Goal: Information Seeking & Learning: Learn about a topic

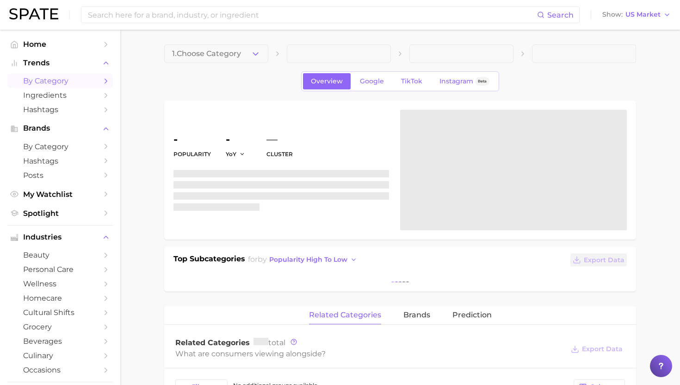
click at [80, 77] on span "by Category" at bounding box center [60, 80] width 74 height 9
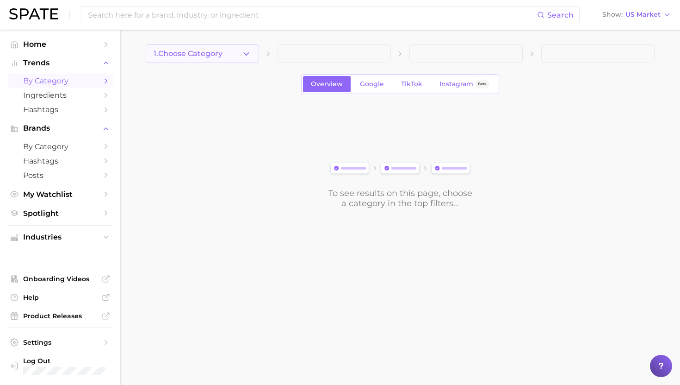
click at [216, 58] on button "1. Choose Category" at bounding box center [202, 53] width 113 height 19
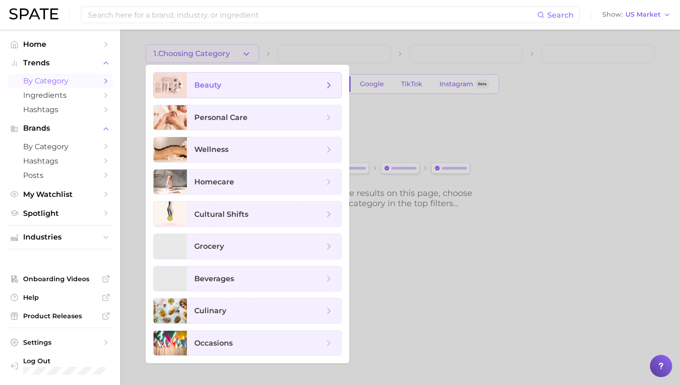
click at [222, 90] on span "beauty" at bounding box center [264, 85] width 155 height 25
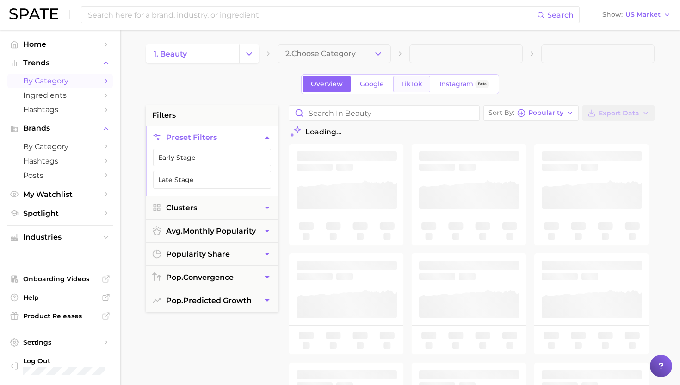
click at [408, 80] on link "TikTok" at bounding box center [411, 84] width 37 height 16
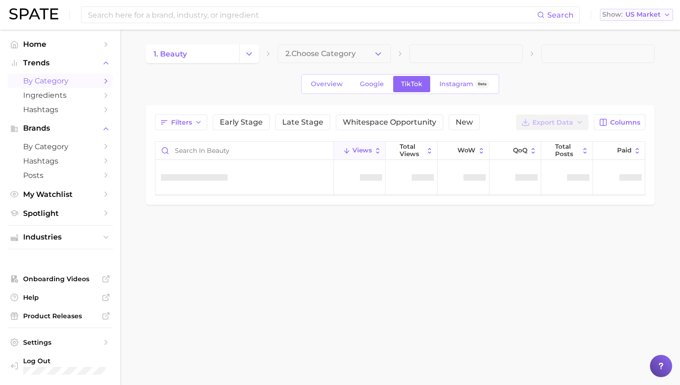
click at [638, 15] on span "US Market" at bounding box center [643, 14] width 35 height 5
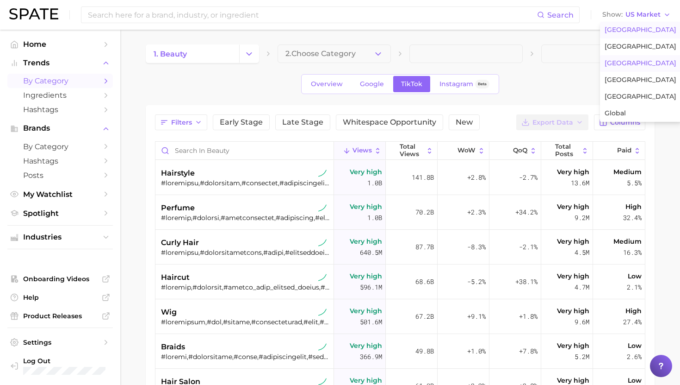
click at [622, 63] on span "[GEOGRAPHIC_DATA]" at bounding box center [641, 63] width 72 height 8
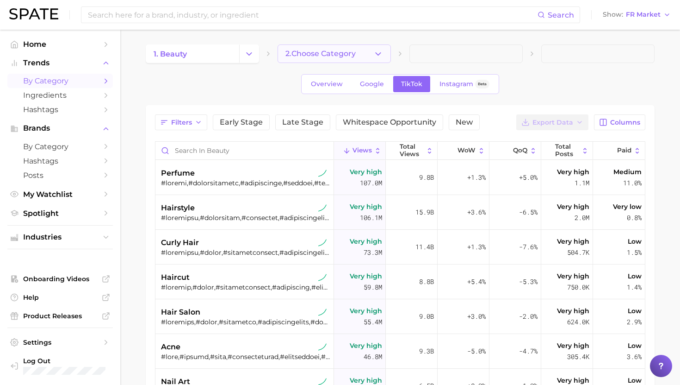
click at [314, 55] on span "2. Choose Category" at bounding box center [321, 54] width 70 height 8
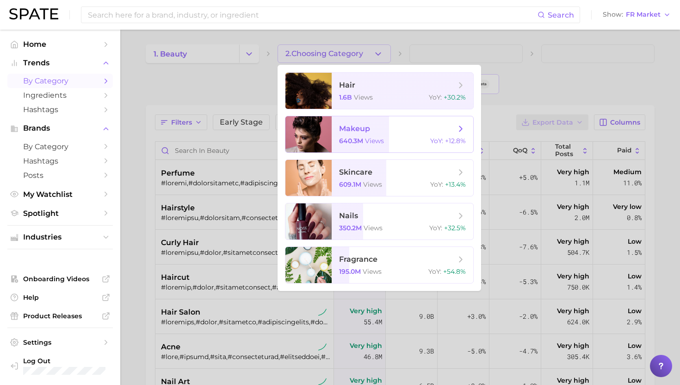
click at [342, 139] on span "640.3m" at bounding box center [351, 141] width 24 height 8
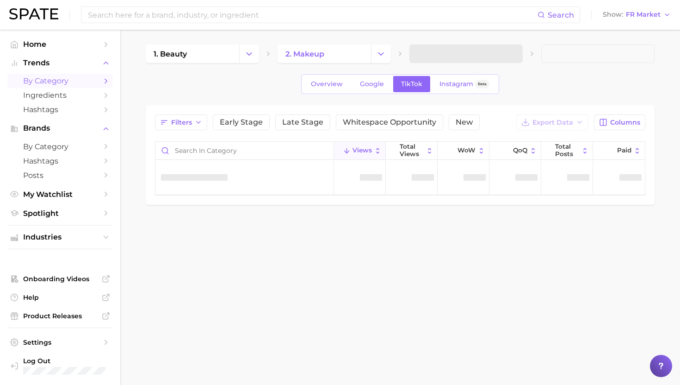
click at [429, 54] on span at bounding box center [466, 53] width 113 height 19
click at [439, 54] on span at bounding box center [466, 53] width 113 height 19
click at [452, 55] on span at bounding box center [466, 53] width 113 height 19
click at [461, 54] on span "3. Subcategory" at bounding box center [445, 54] width 56 height 8
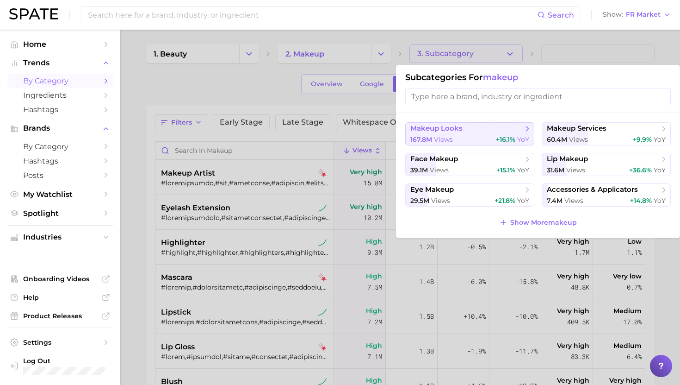
click at [460, 134] on button "makeup looks 167.8m views +16.1% YoY" at bounding box center [469, 133] width 129 height 23
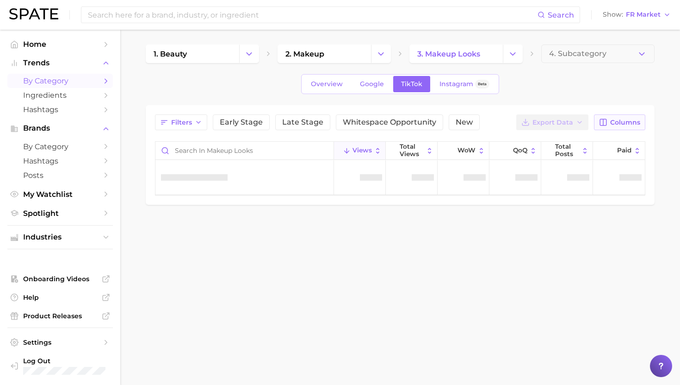
click at [618, 124] on span "Columns" at bounding box center [625, 122] width 30 height 8
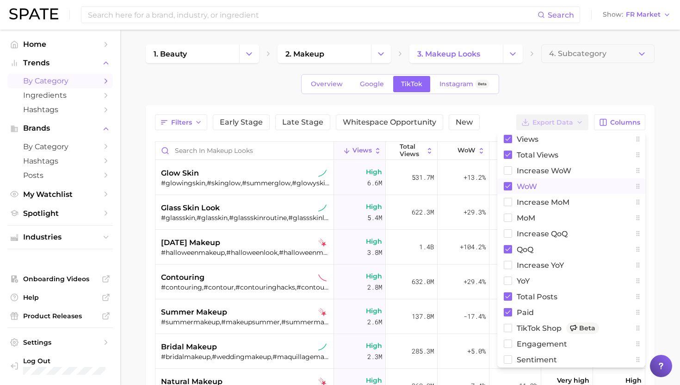
click at [507, 183] on rect at bounding box center [508, 186] width 8 height 8
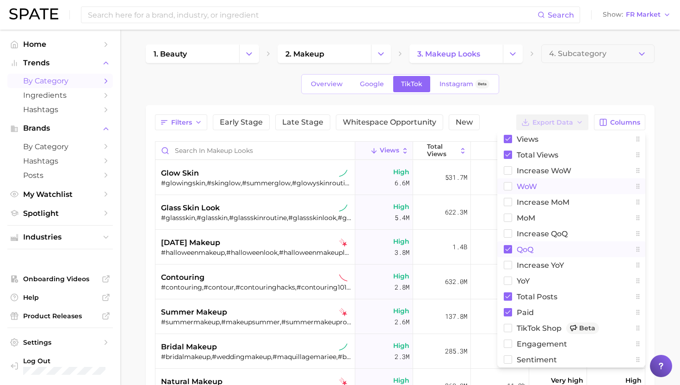
click at [520, 248] on span "QoQ" at bounding box center [525, 249] width 17 height 8
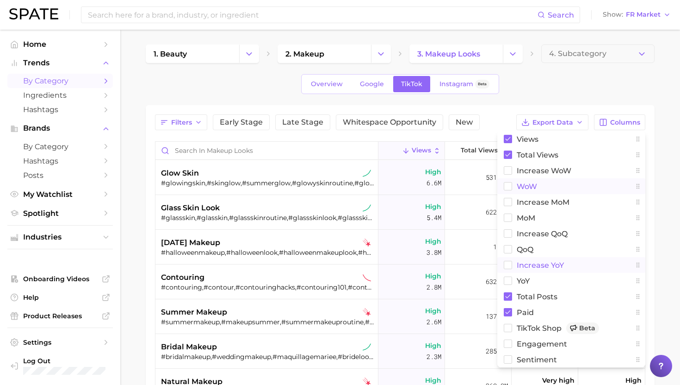
click at [530, 264] on span "increase YoY" at bounding box center [540, 265] width 47 height 8
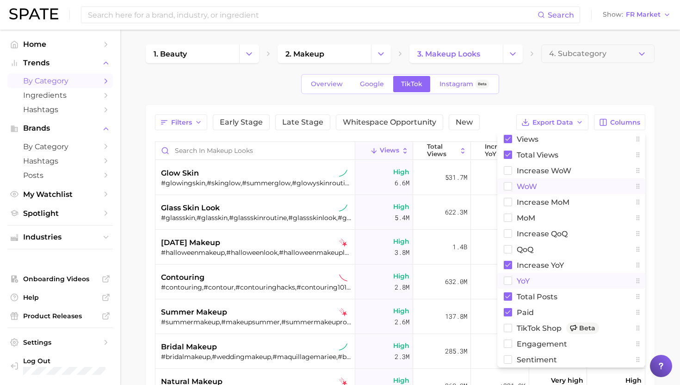
click at [525, 282] on span "YoY" at bounding box center [523, 281] width 13 height 8
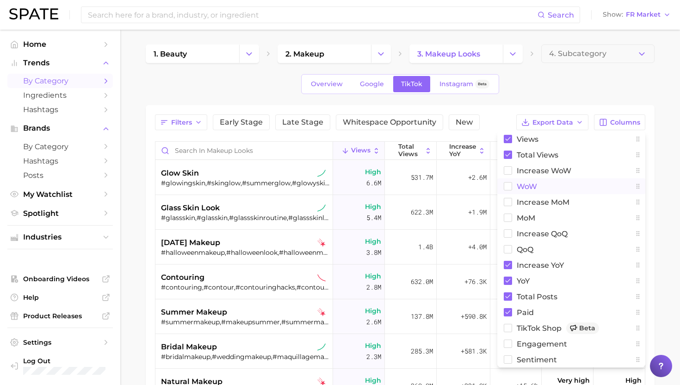
click at [559, 73] on div "1. beauty 2. makeup 3. makeup looks 4. Subcategory Overview Google TikTok Insta…" at bounding box center [400, 289] width 509 height 491
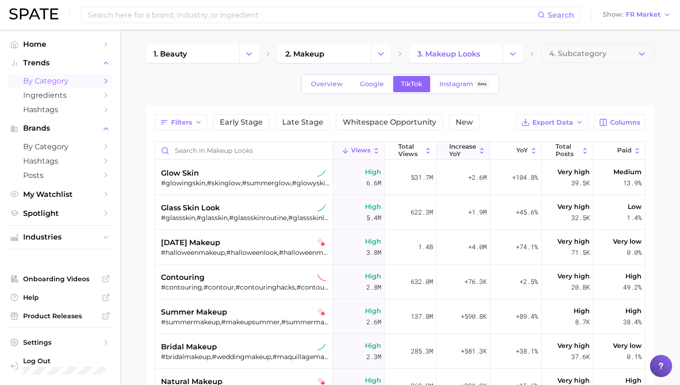
click at [472, 148] on span "increase YoY" at bounding box center [462, 150] width 27 height 14
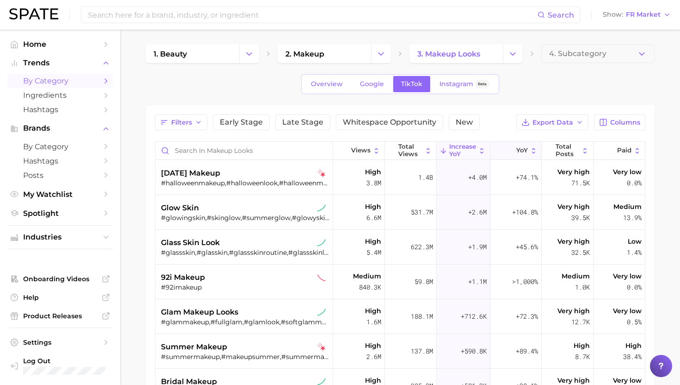
click at [506, 149] on button "YoY" at bounding box center [517, 151] width 52 height 18
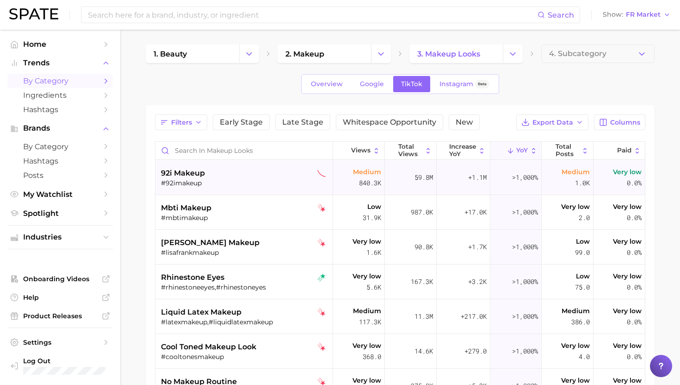
click at [251, 175] on div "92i makeup" at bounding box center [245, 173] width 168 height 11
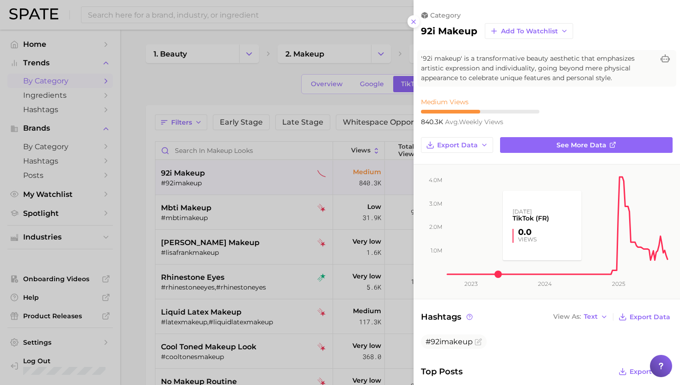
scroll to position [9, 0]
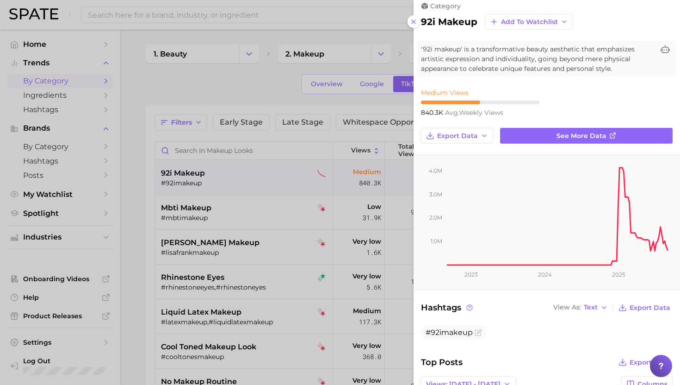
click at [189, 188] on div at bounding box center [340, 192] width 680 height 385
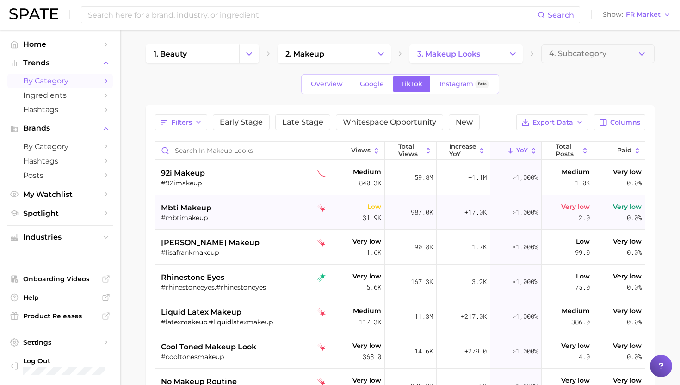
click at [218, 212] on div "mbti makeup" at bounding box center [245, 207] width 168 height 11
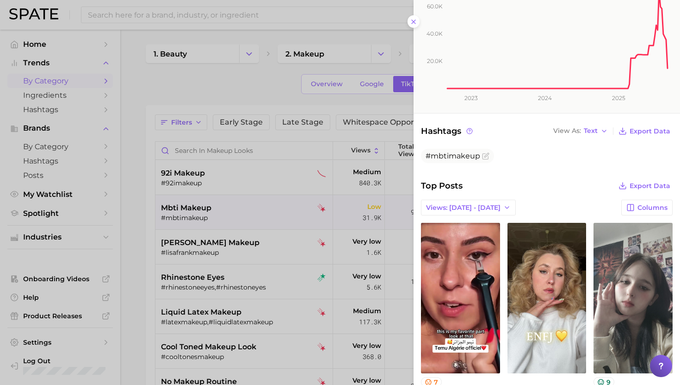
scroll to position [207, 0]
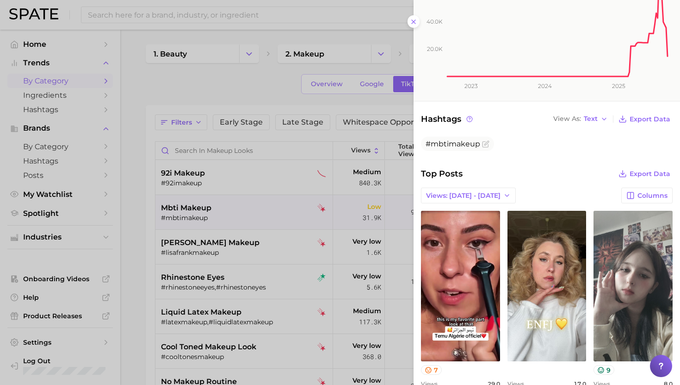
click at [222, 216] on div at bounding box center [340, 192] width 680 height 385
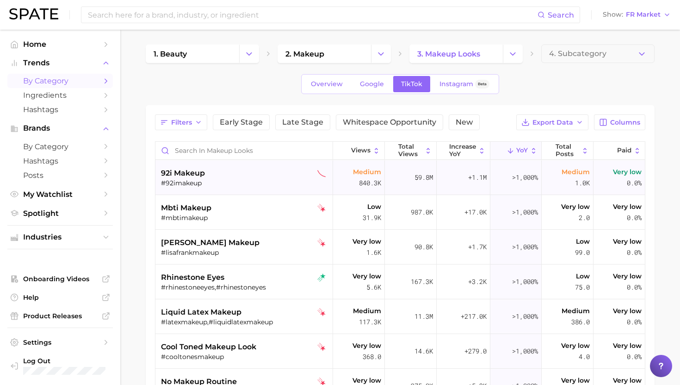
click at [223, 175] on div "92i makeup" at bounding box center [245, 173] width 168 height 11
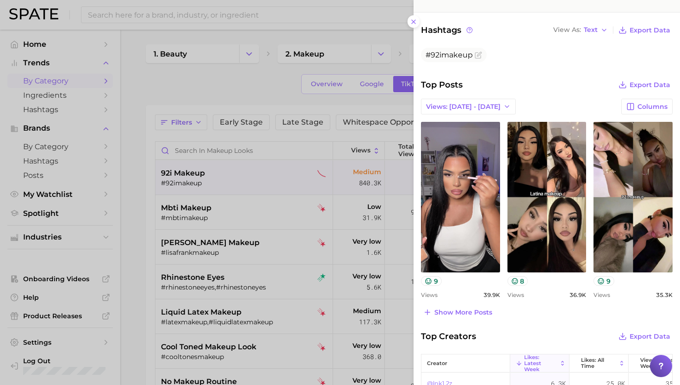
scroll to position [289, 0]
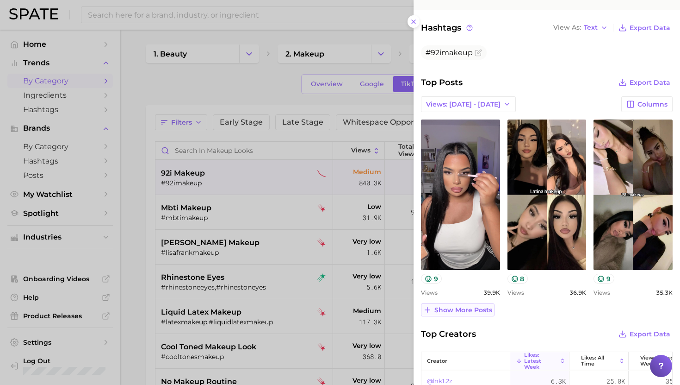
click at [471, 304] on button "Show more posts" at bounding box center [458, 309] width 74 height 13
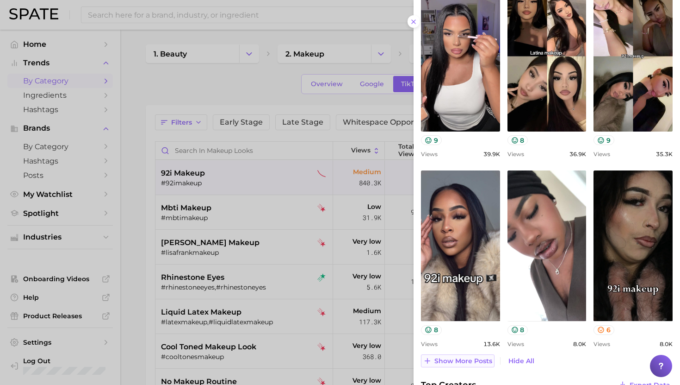
scroll to position [428, 0]
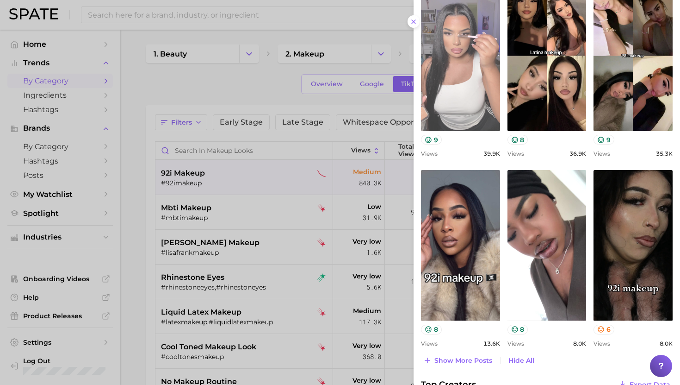
click at [464, 87] on link "view post on TikTok" at bounding box center [460, 56] width 79 height 150
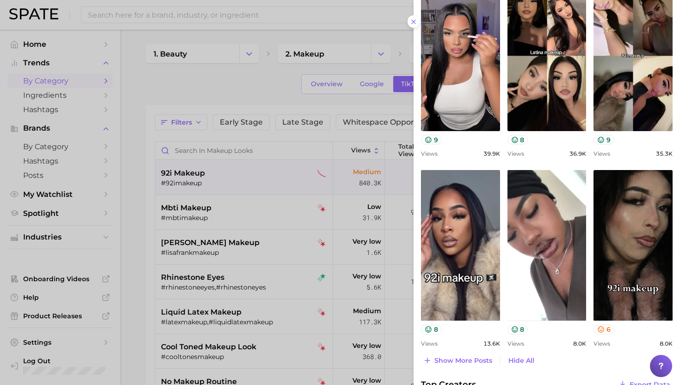
click at [210, 189] on div at bounding box center [340, 192] width 680 height 385
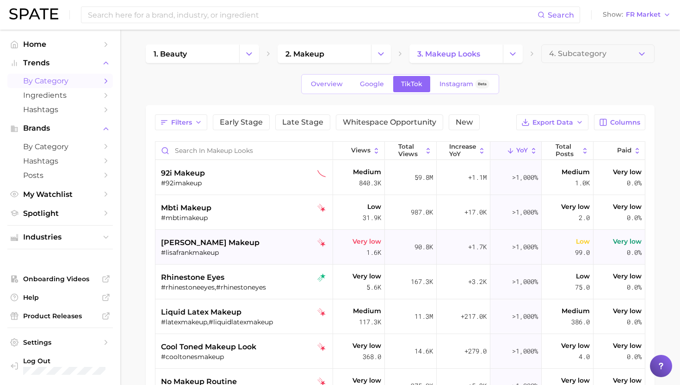
click at [222, 239] on span "[PERSON_NAME] makeup" at bounding box center [210, 242] width 99 height 11
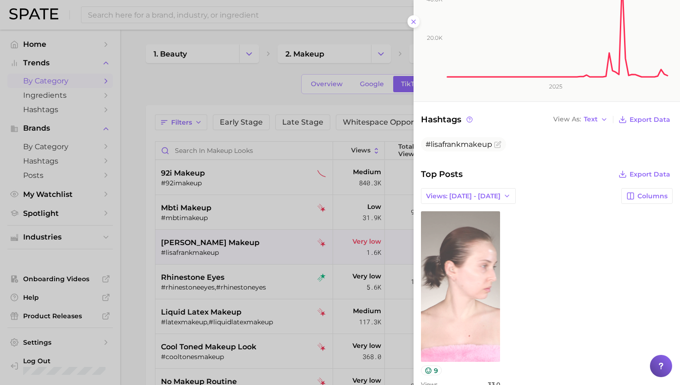
scroll to position [196, 0]
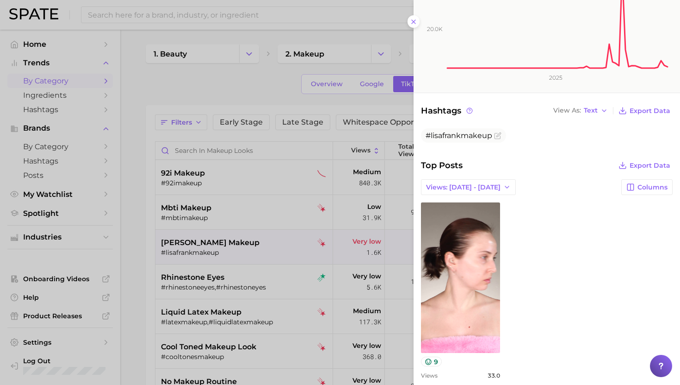
click at [180, 269] on div at bounding box center [340, 192] width 680 height 385
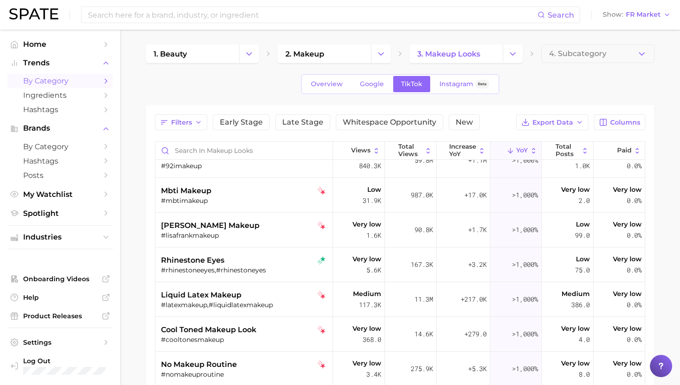
scroll to position [21, 0]
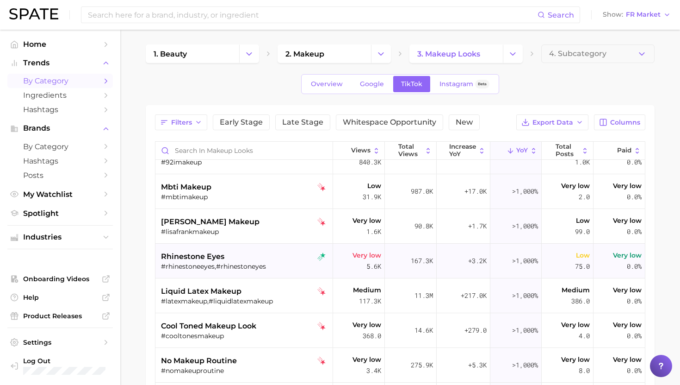
click at [214, 270] on div "#rhinestoneeyes,#rhinestoneyes" at bounding box center [245, 266] width 168 height 8
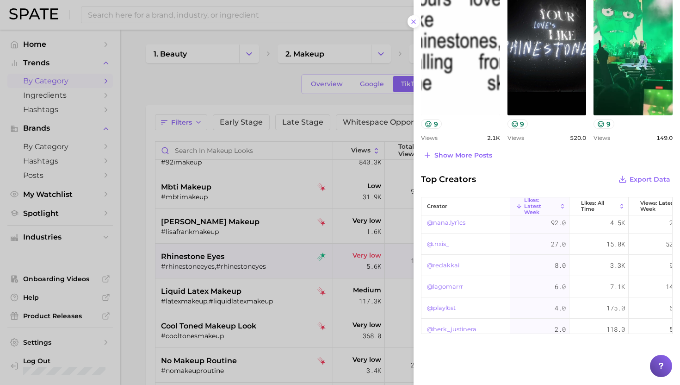
scroll to position [0, 0]
click at [255, 274] on div at bounding box center [340, 192] width 680 height 385
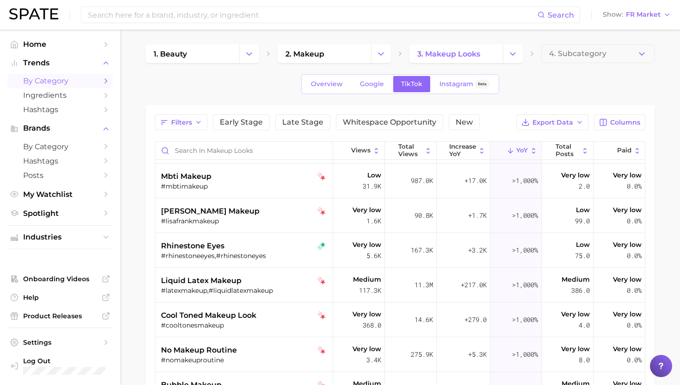
scroll to position [33, 0]
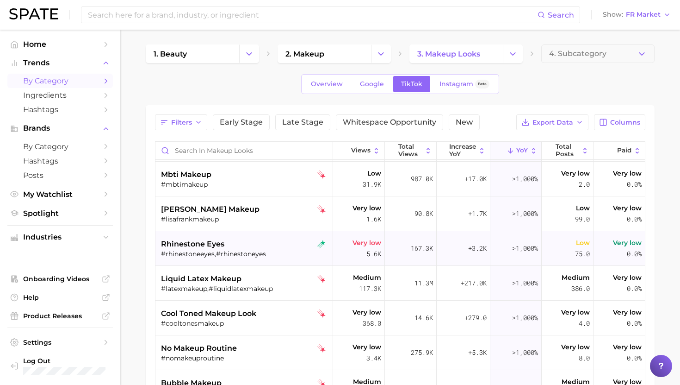
click at [255, 258] on div "rhinestone eyes #rhinestoneeyes,#rhinestoneyes" at bounding box center [245, 248] width 168 height 35
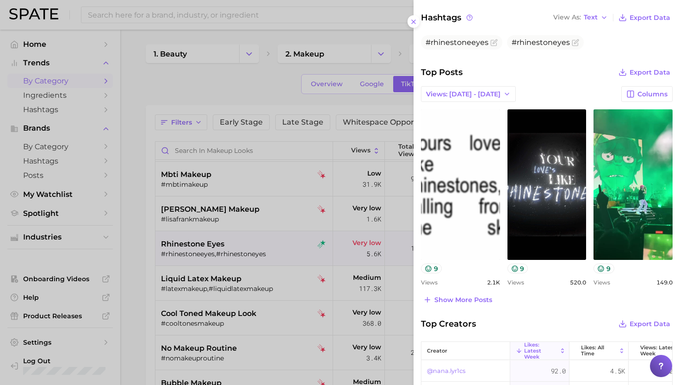
scroll to position [290, 0]
click at [473, 300] on span "Show more posts" at bounding box center [464, 299] width 58 height 8
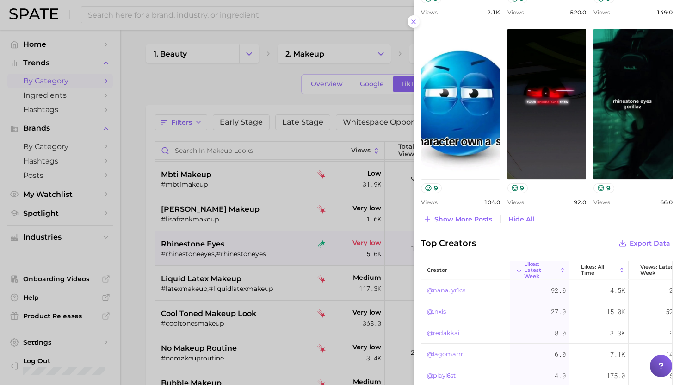
scroll to position [623, 0]
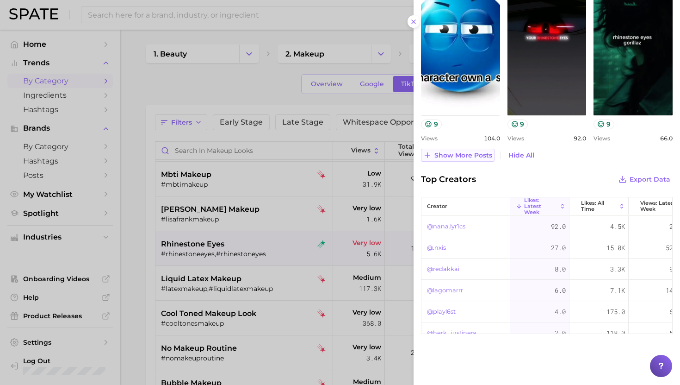
click at [464, 160] on button "Show more posts" at bounding box center [458, 155] width 74 height 13
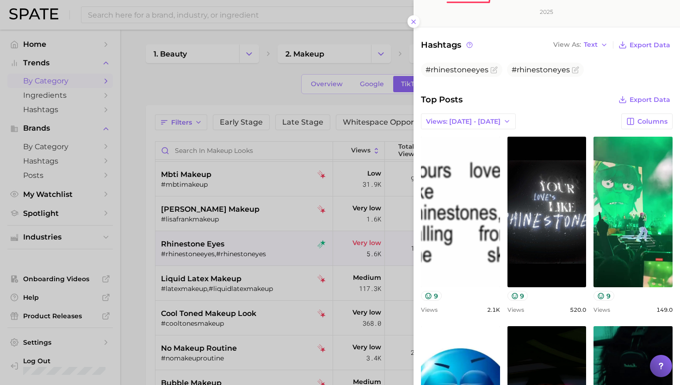
scroll to position [116, 0]
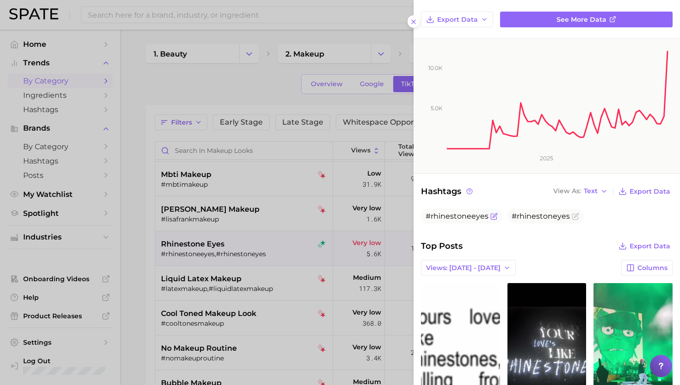
click at [491, 214] on icon "Flag as miscategorized or irrelevant" at bounding box center [494, 216] width 6 height 6
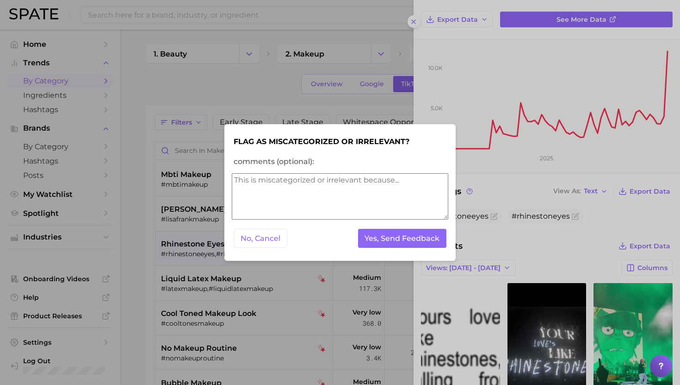
click at [336, 180] on textarea "comments (optional):" at bounding box center [340, 196] width 217 height 46
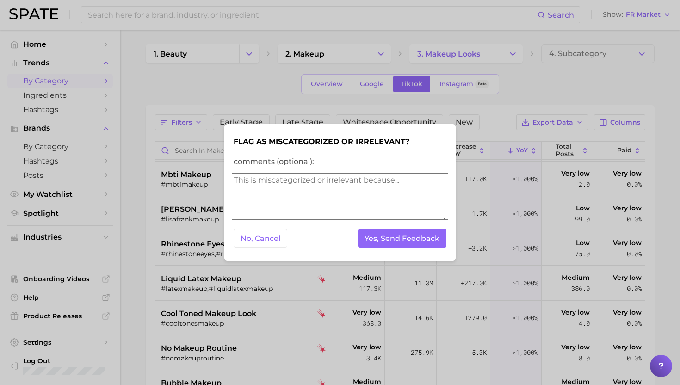
click at [336, 182] on textarea "comments (optional):" at bounding box center [340, 196] width 217 height 46
type textarea "data quality doesn't seem to work for French TikTok here"
click at [407, 233] on button "Yes, Send Feedback" at bounding box center [402, 238] width 89 height 19
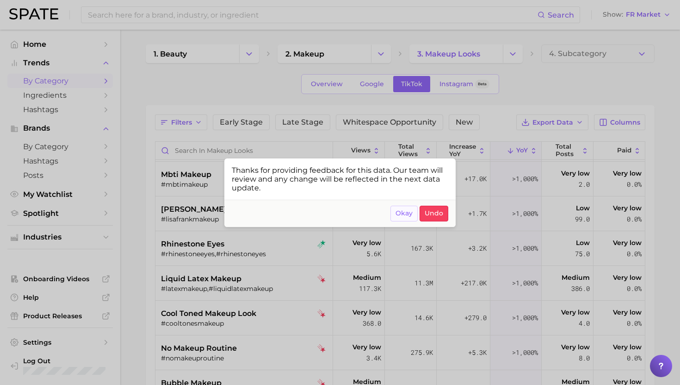
click at [405, 213] on span "Okay" at bounding box center [404, 213] width 17 height 8
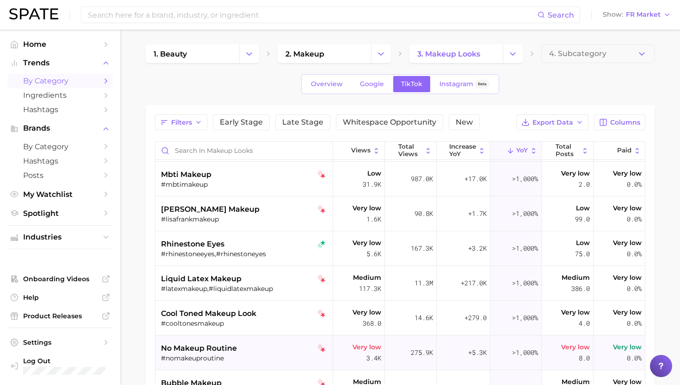
click at [232, 348] on span "no makeup routine" at bounding box center [199, 347] width 76 height 11
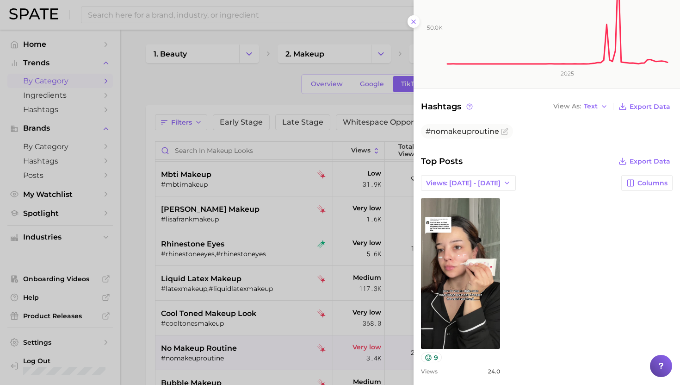
scroll to position [0, 0]
click at [252, 292] on div at bounding box center [340, 192] width 680 height 385
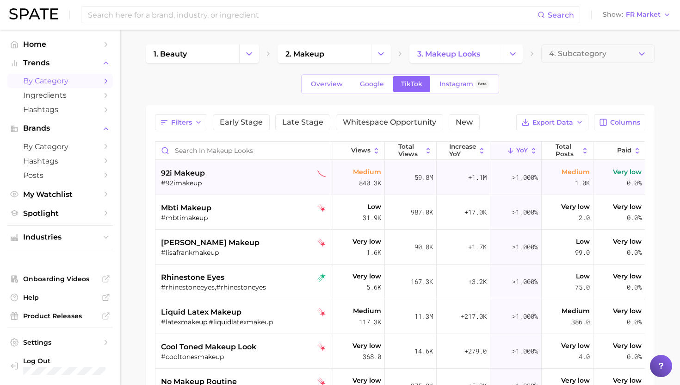
click at [255, 167] on div "92i makeup #92imakeup" at bounding box center [245, 177] width 168 height 35
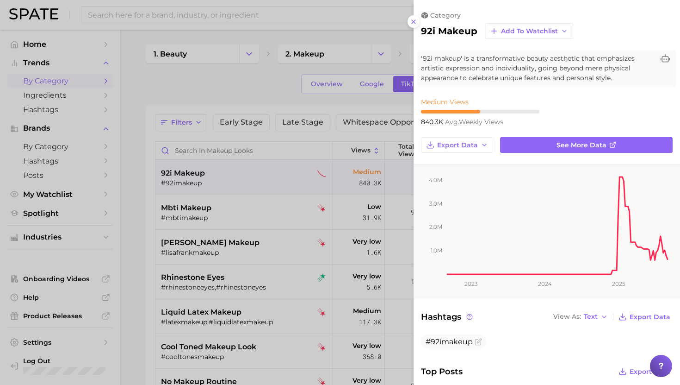
click at [254, 172] on div at bounding box center [340, 192] width 680 height 385
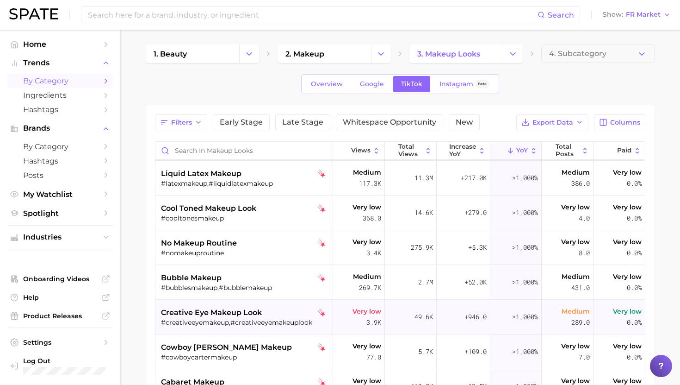
click at [255, 311] on span "creative eye makeup look" at bounding box center [211, 312] width 101 height 11
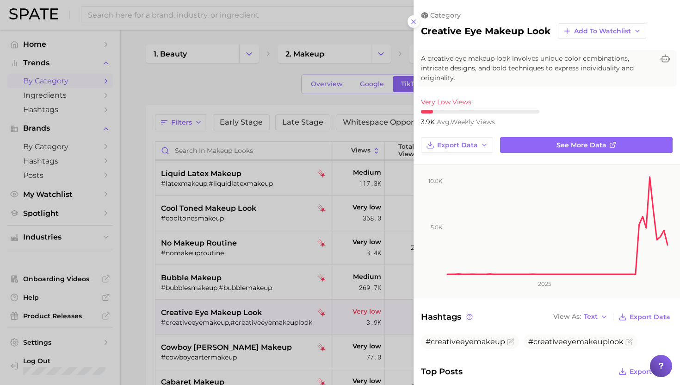
click at [255, 311] on div at bounding box center [340, 192] width 680 height 385
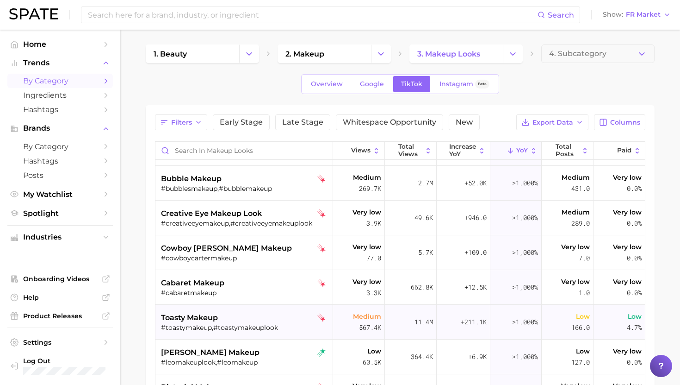
click at [253, 322] on div "toasty makeup" at bounding box center [245, 317] width 168 height 11
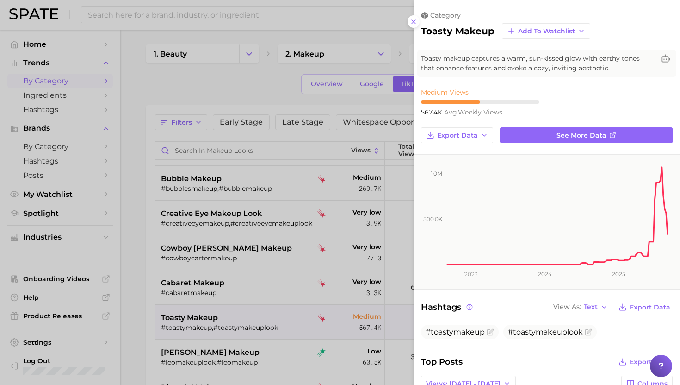
click at [253, 323] on div at bounding box center [340, 192] width 680 height 385
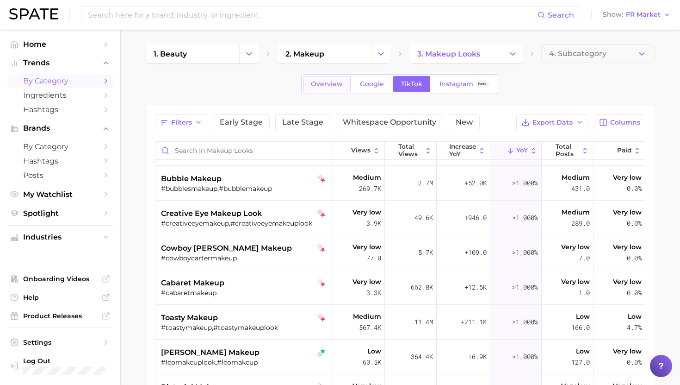
click at [322, 86] on span "Overview" at bounding box center [327, 84] width 32 height 8
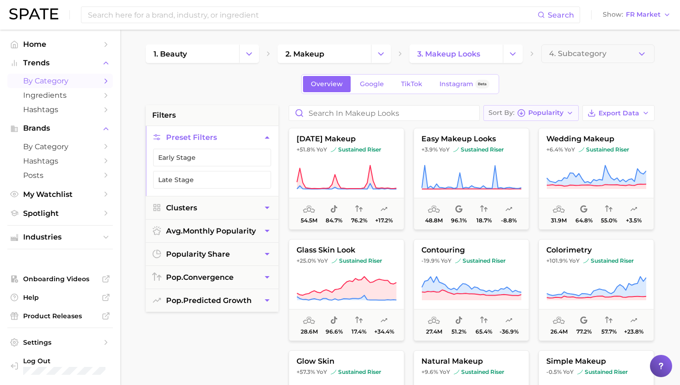
click at [521, 119] on button "Sort By Popularity" at bounding box center [531, 113] width 95 height 16
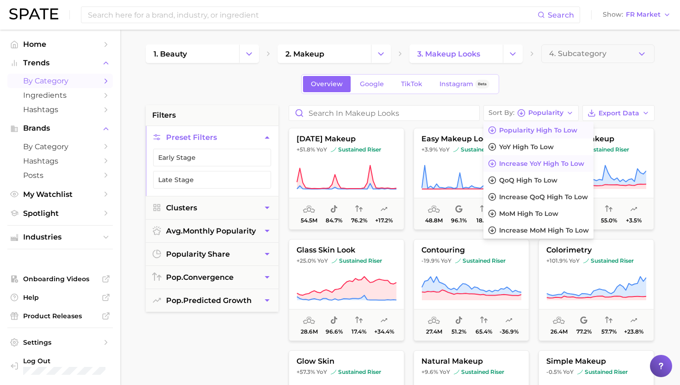
click at [510, 164] on span "Increase YoY high to low" at bounding box center [541, 164] width 85 height 8
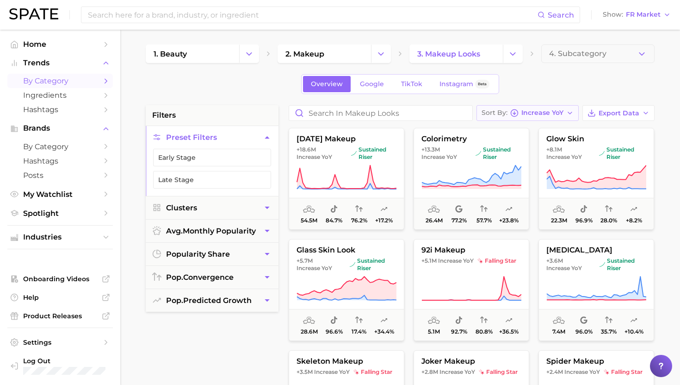
click at [514, 113] on icon "button" at bounding box center [514, 113] width 8 height 8
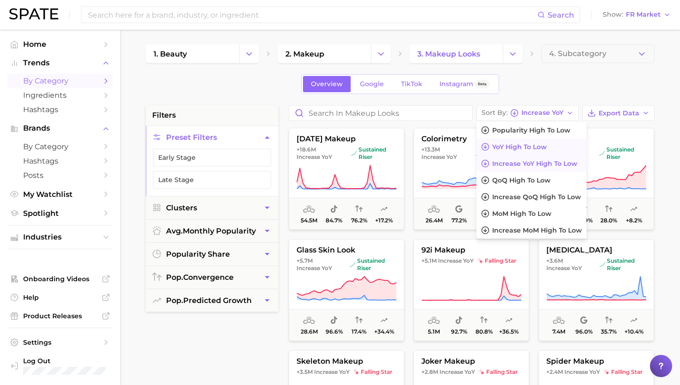
click at [512, 143] on span "YoY high to low" at bounding box center [519, 147] width 55 height 8
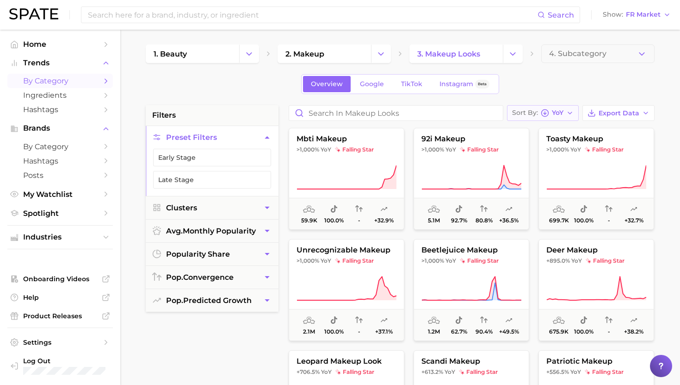
click at [544, 118] on button "Sort By [PERSON_NAME]" at bounding box center [543, 113] width 72 height 16
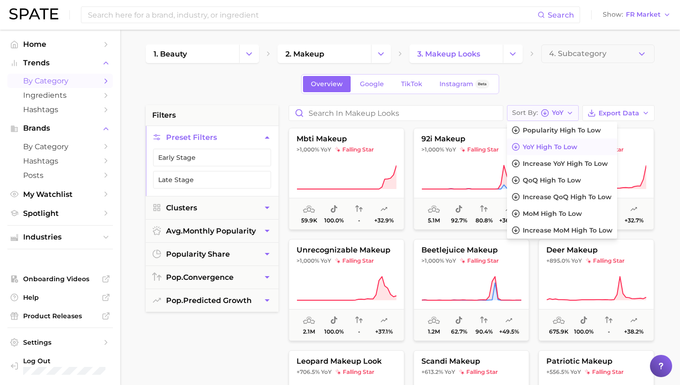
click at [540, 111] on div "Sort By [PERSON_NAME]" at bounding box center [537, 113] width 51 height 8
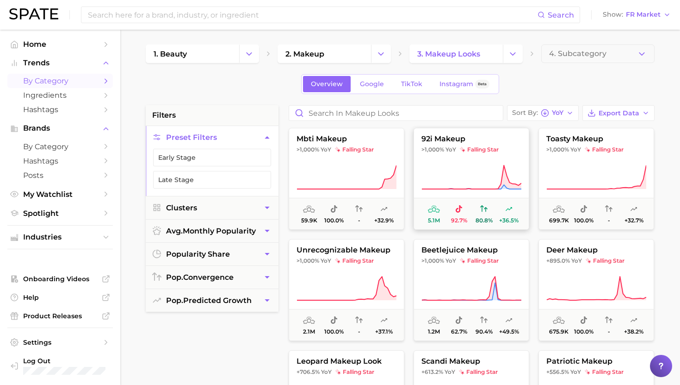
click at [503, 157] on button "92i makeup >1,000% YoY falling star 5.1m 92.7% 80.8% +36.5%" at bounding box center [472, 179] width 116 height 102
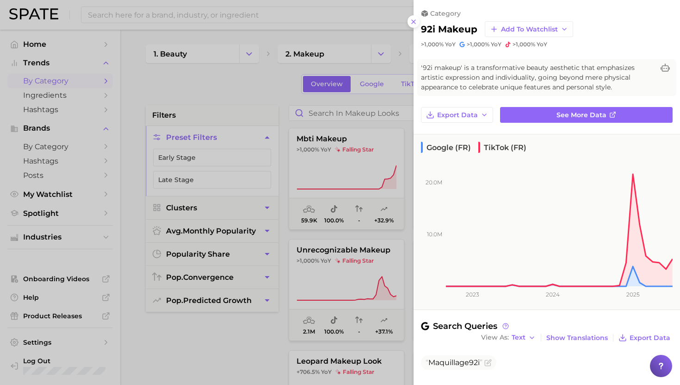
click at [386, 161] on div at bounding box center [340, 192] width 680 height 385
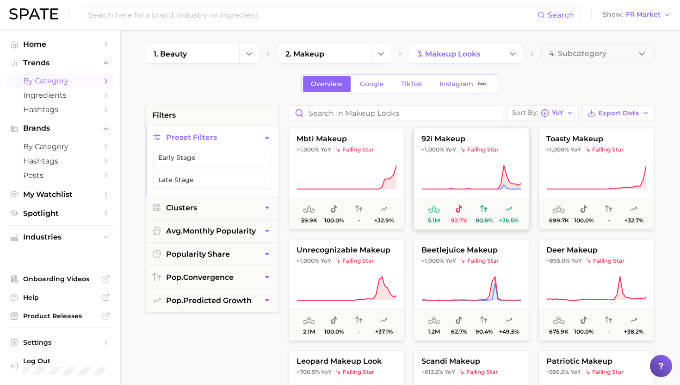
click at [472, 159] on button "92i makeup >1,000% YoY falling star 5.1m 92.7% 80.8% +36.5%" at bounding box center [472, 179] width 116 height 102
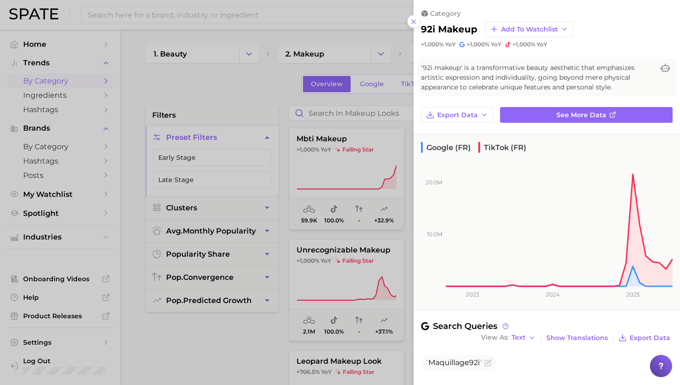
click at [328, 228] on div at bounding box center [340, 192] width 680 height 385
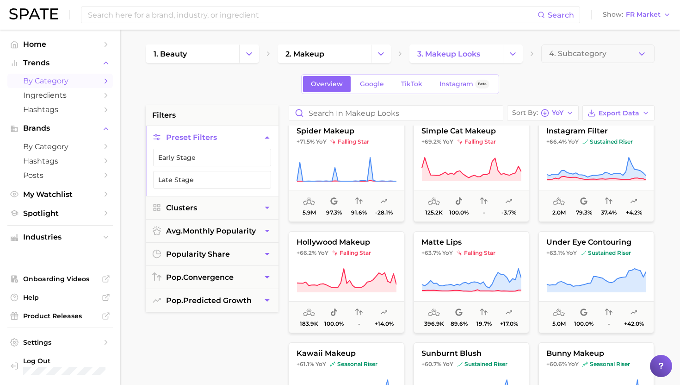
scroll to position [1566, 0]
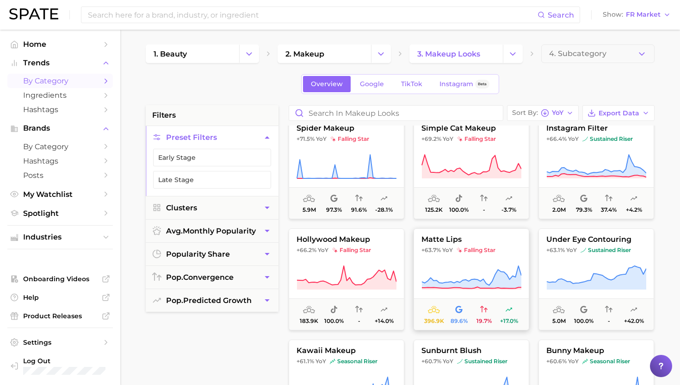
click at [473, 261] on button "matte lips +63.7% YoY falling star 396.9k 89.6% 19.7% +17.0%" at bounding box center [472, 279] width 116 height 102
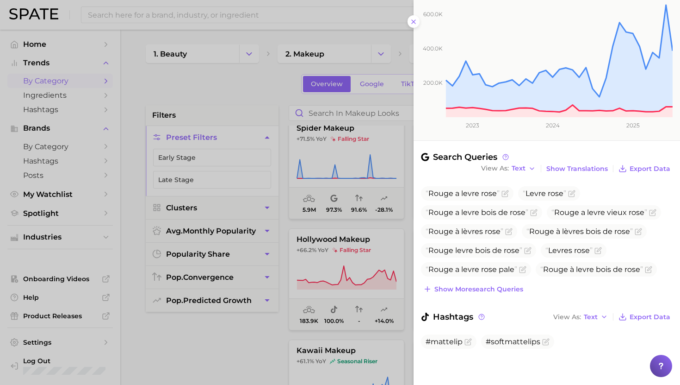
scroll to position [0, 0]
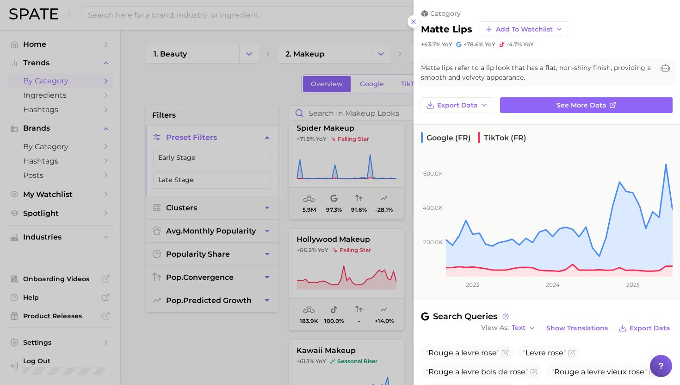
click at [380, 217] on div at bounding box center [340, 192] width 680 height 385
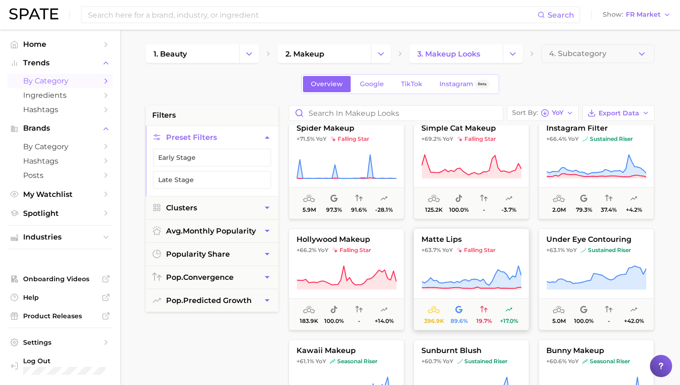
click at [475, 240] on span "matte lips" at bounding box center [471, 239] width 115 height 8
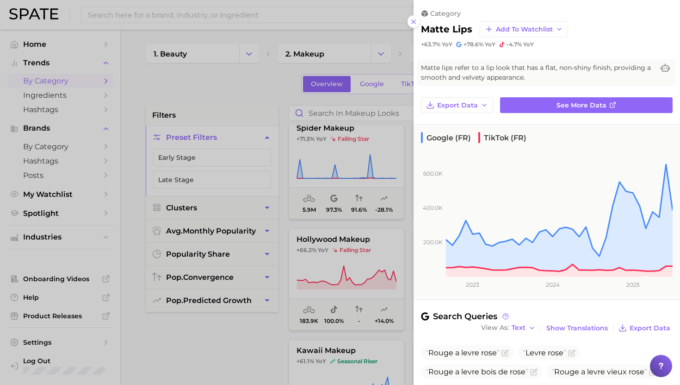
click at [388, 246] on div at bounding box center [340, 192] width 680 height 385
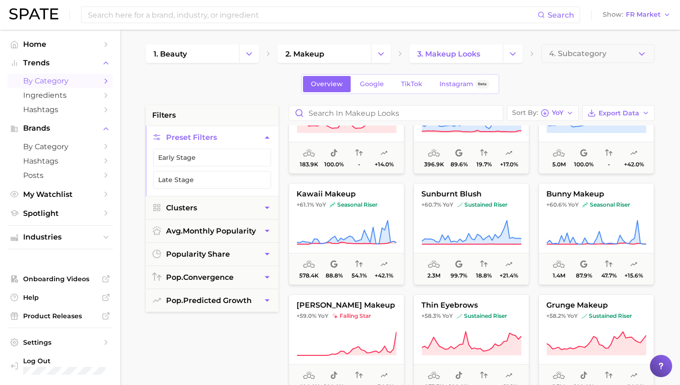
scroll to position [1724, 0]
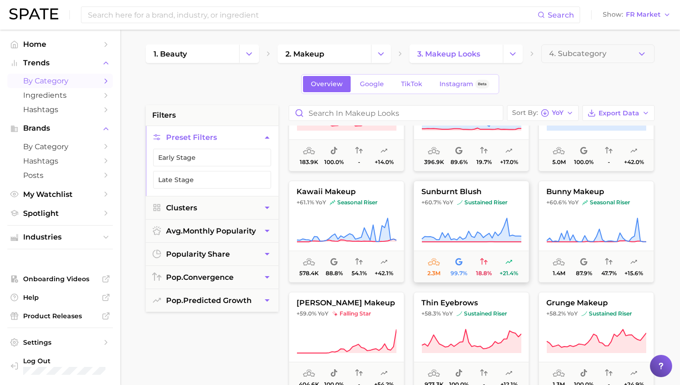
click at [463, 208] on button "sunburnt blush +60.7% YoY sustained riser 2.3m 99.7% 18.8% +21.4%" at bounding box center [472, 231] width 116 height 102
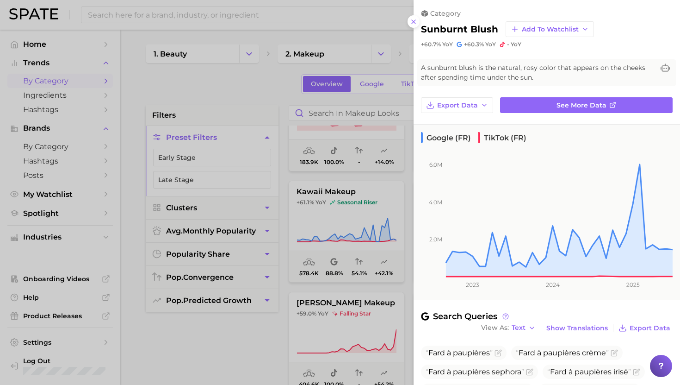
click at [371, 225] on div at bounding box center [340, 192] width 680 height 385
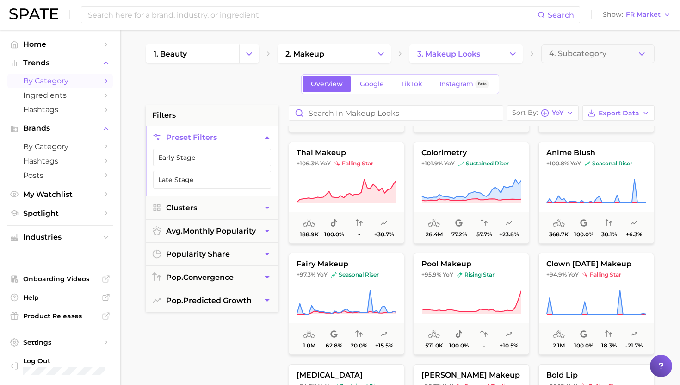
scroll to position [718, 0]
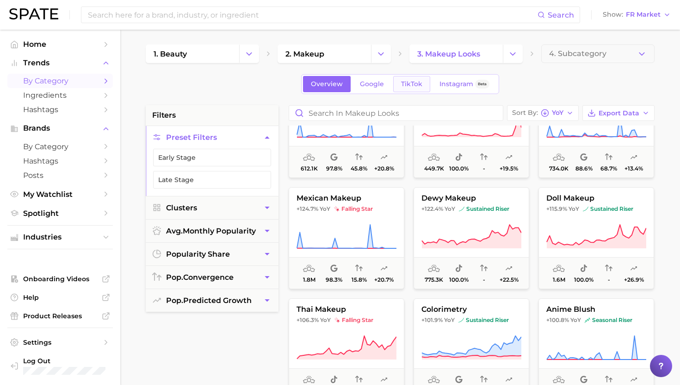
click at [415, 87] on span "TikTok" at bounding box center [411, 84] width 21 height 8
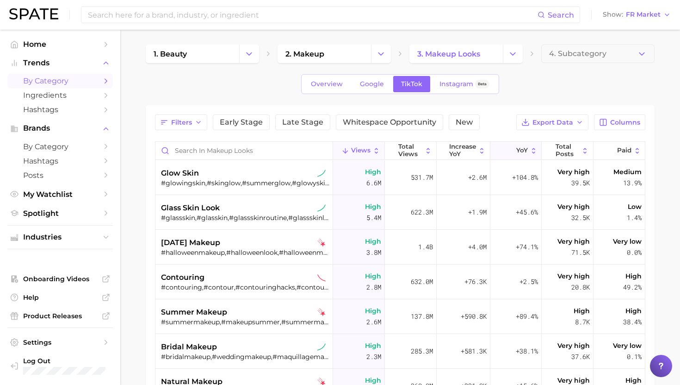
click at [513, 150] on icon at bounding box center [511, 151] width 8 height 8
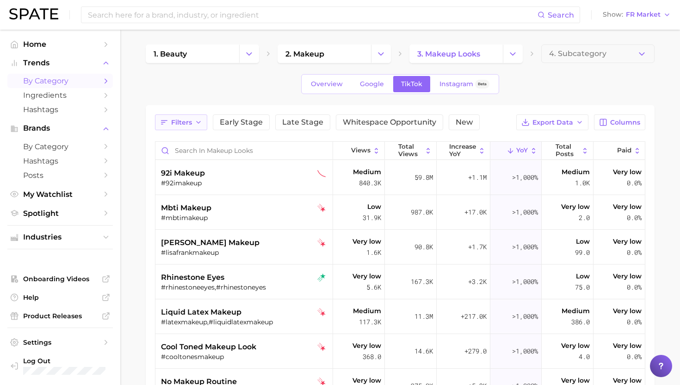
click at [195, 124] on icon "button" at bounding box center [198, 121] width 7 height 7
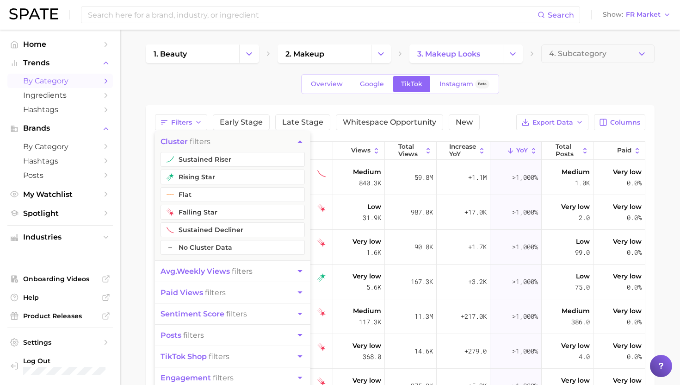
click at [190, 269] on span "avg. weekly views" at bounding box center [195, 271] width 69 height 9
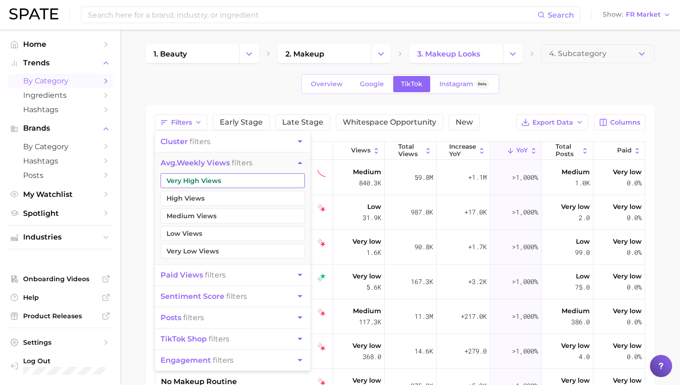
click at [195, 180] on button "Very High Views" at bounding box center [233, 180] width 144 height 15
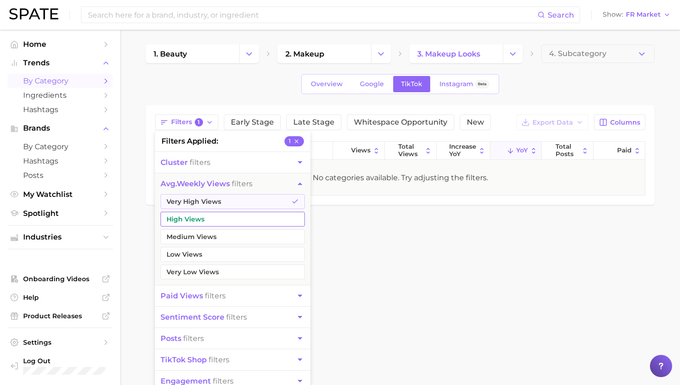
click at [193, 220] on button "High Views" at bounding box center [233, 218] width 144 height 15
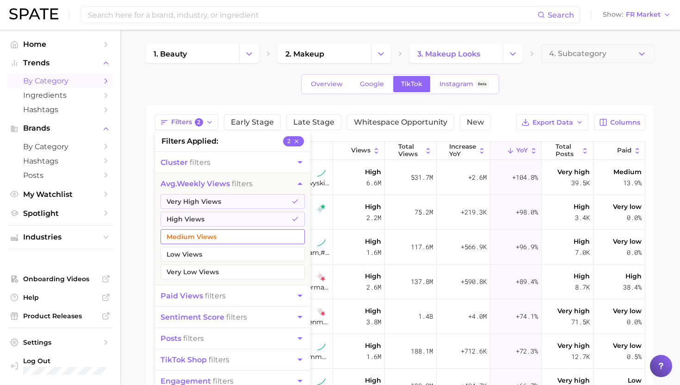
click at [193, 233] on button "Medium Views" at bounding box center [233, 236] width 144 height 15
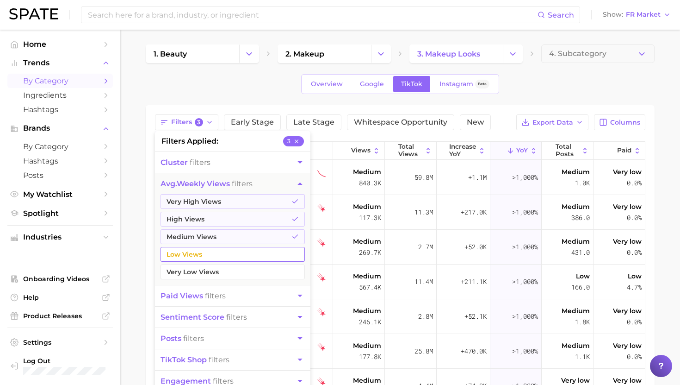
click at [193, 254] on button "Low Views" at bounding box center [233, 254] width 144 height 15
click at [199, 176] on button "avg. weekly views filters" at bounding box center [232, 183] width 155 height 21
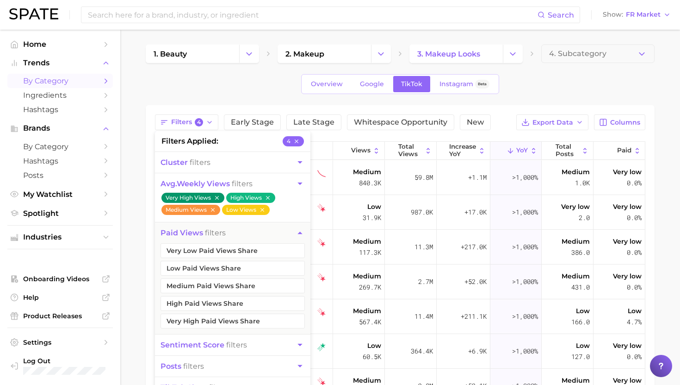
click at [143, 174] on main "1. beauty 2. makeup 3. makeup looks 4. Subcategory Overview Google TikTok Insta…" at bounding box center [400, 306] width 560 height 552
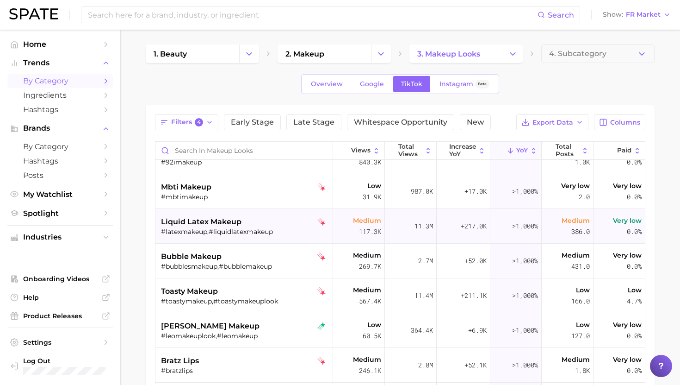
scroll to position [26, 0]
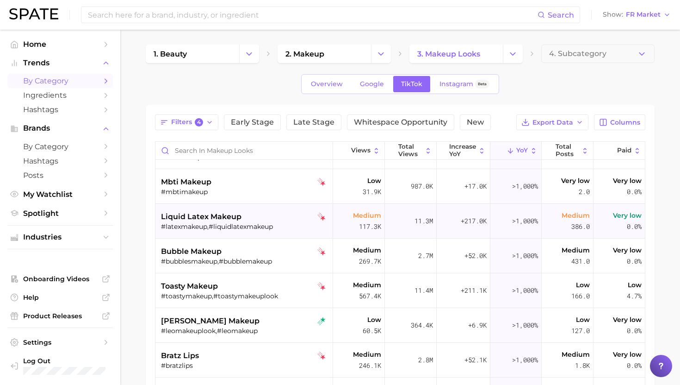
click at [266, 223] on div "#latexmakeup,#liquidlatexmakeup" at bounding box center [245, 226] width 168 height 8
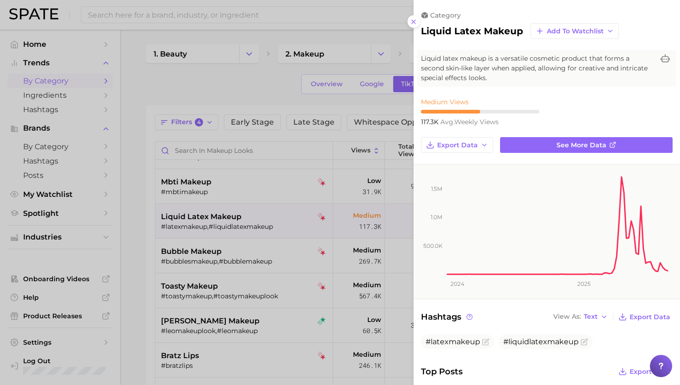
click at [266, 223] on div at bounding box center [340, 192] width 680 height 385
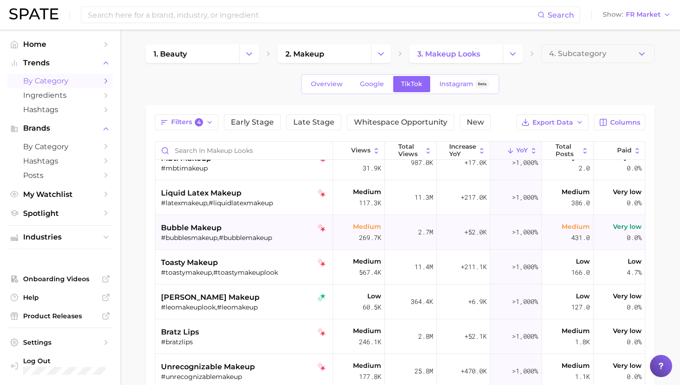
scroll to position [53, 0]
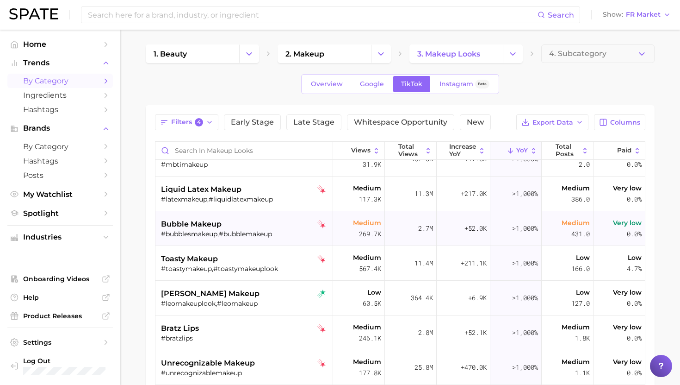
click at [266, 266] on div "#toastymakeup,#toastymakeuplook" at bounding box center [245, 268] width 168 height 8
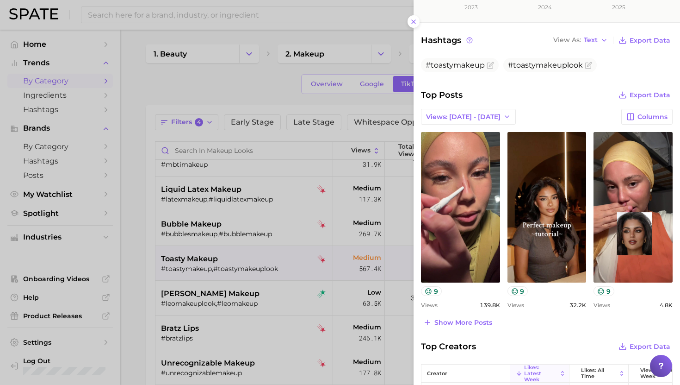
scroll to position [267, 0]
click at [465, 318] on span "Show more posts" at bounding box center [464, 322] width 58 height 8
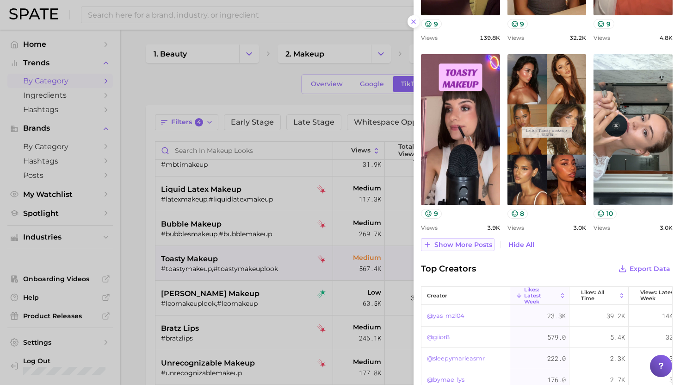
scroll to position [533, 0]
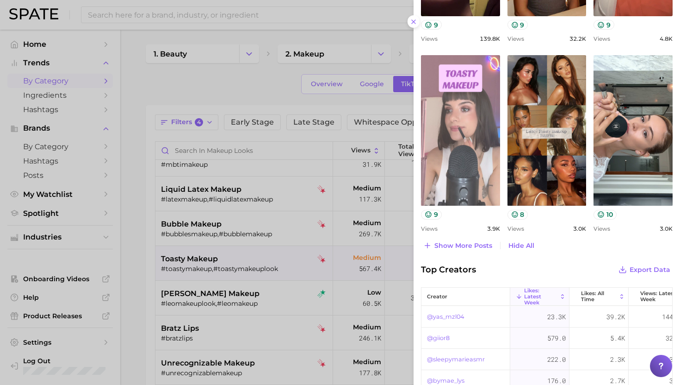
click at [466, 162] on link "view post on TikTok" at bounding box center [460, 130] width 79 height 150
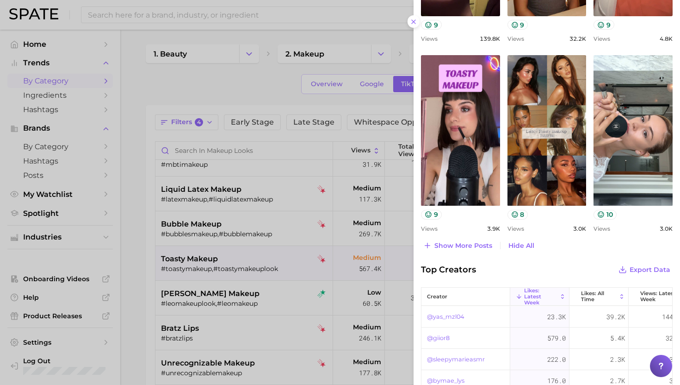
click at [271, 256] on div at bounding box center [340, 192] width 680 height 385
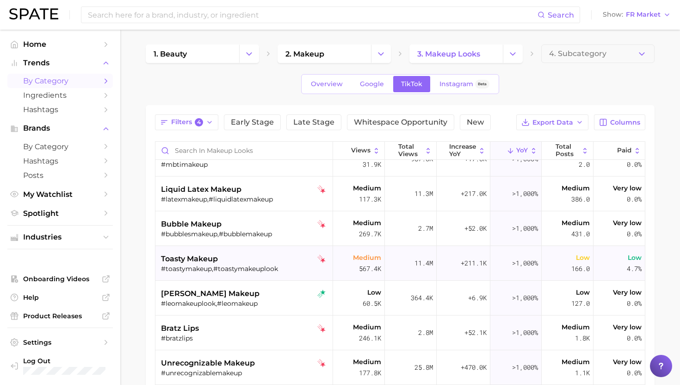
click at [268, 262] on div "toasty makeup" at bounding box center [245, 258] width 168 height 11
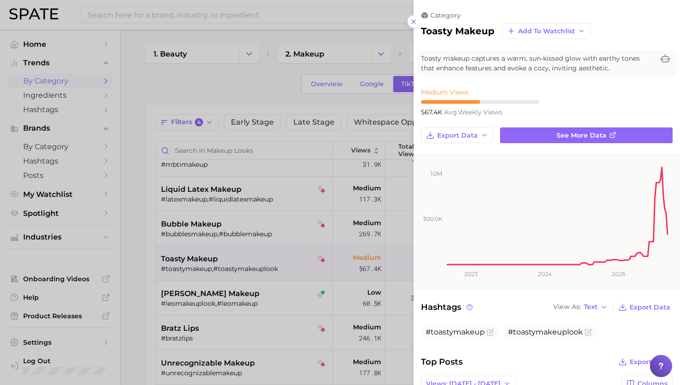
scroll to position [0, 0]
click at [268, 262] on div at bounding box center [340, 192] width 680 height 385
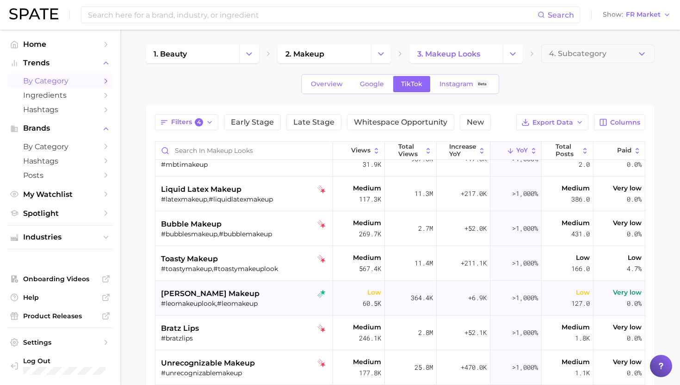
click at [258, 296] on div "[PERSON_NAME] makeup" at bounding box center [245, 293] width 168 height 11
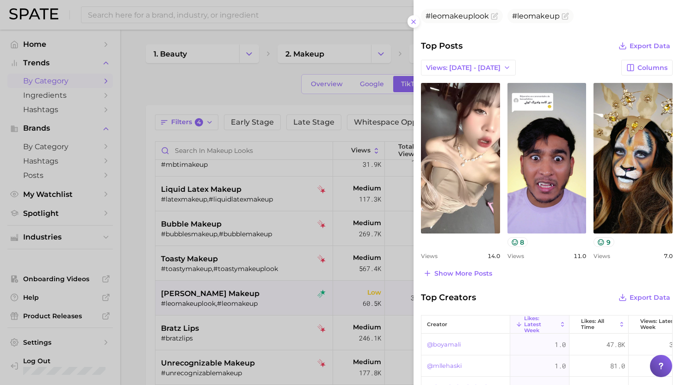
scroll to position [320, 0]
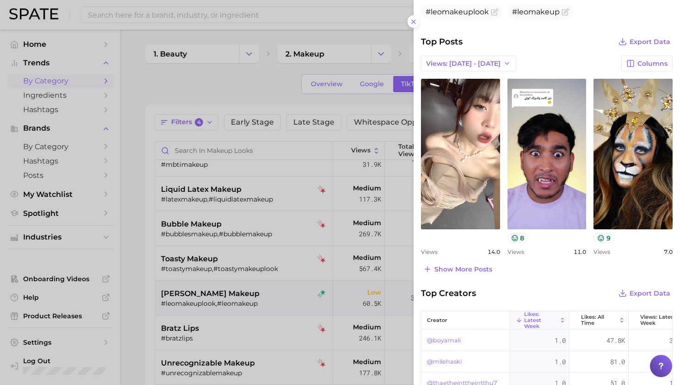
click at [261, 292] on div at bounding box center [340, 192] width 680 height 385
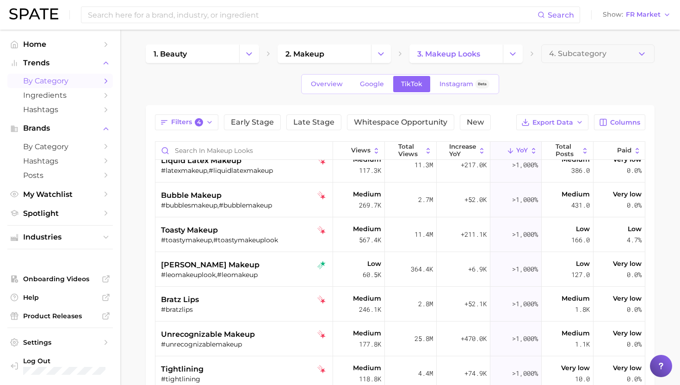
scroll to position [87, 0]
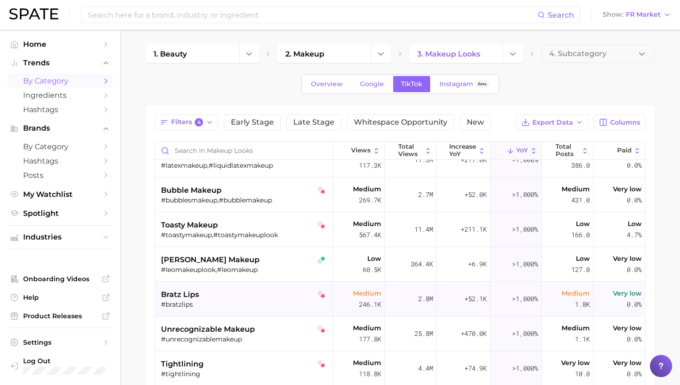
click at [258, 300] on div "#bratzlips" at bounding box center [245, 304] width 168 height 8
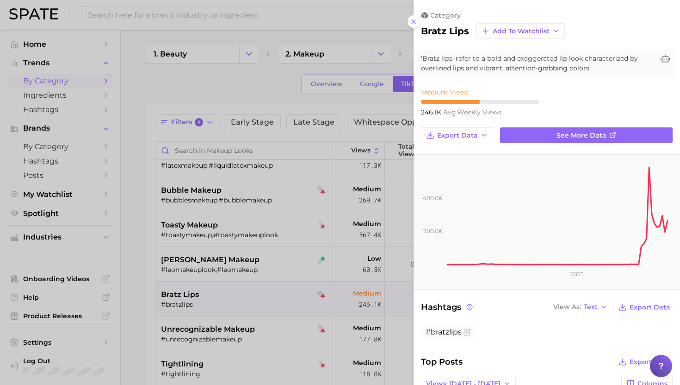
scroll to position [224, 0]
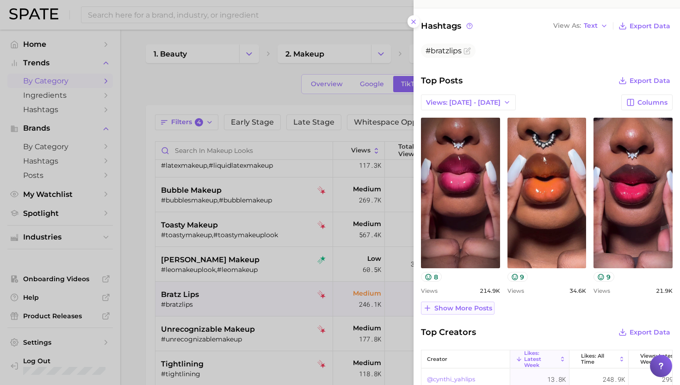
click at [470, 305] on span "Show more posts" at bounding box center [464, 308] width 58 height 8
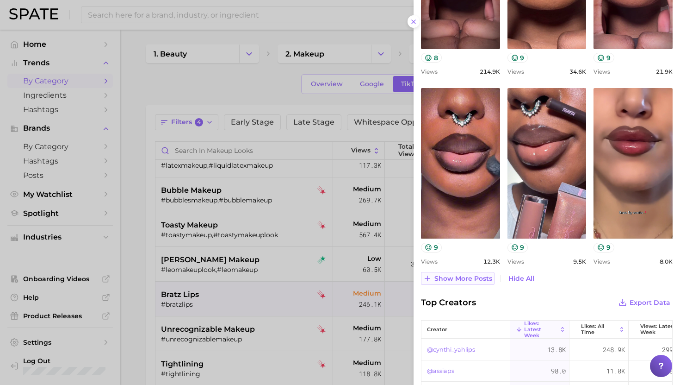
click at [462, 276] on span "Show more posts" at bounding box center [464, 278] width 58 height 8
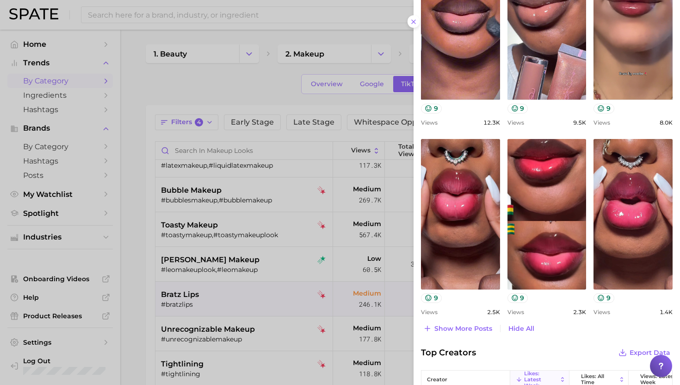
click at [267, 257] on div at bounding box center [340, 192] width 680 height 385
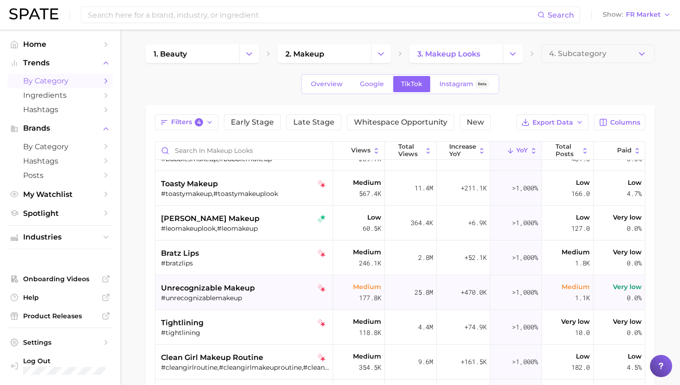
click at [260, 277] on div "unrecognizable makeup #unrecognizablemakeup" at bounding box center [245, 292] width 168 height 35
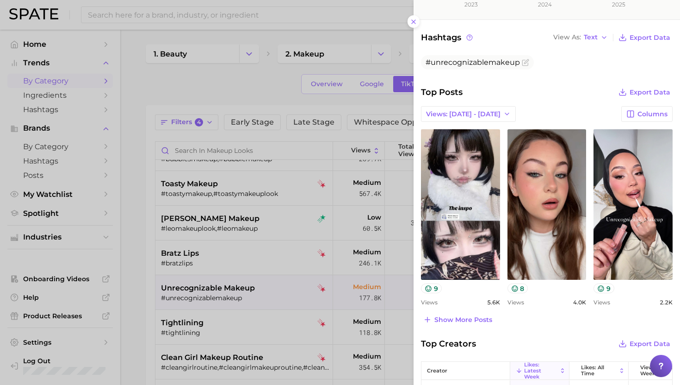
click at [219, 311] on div at bounding box center [340, 192] width 680 height 385
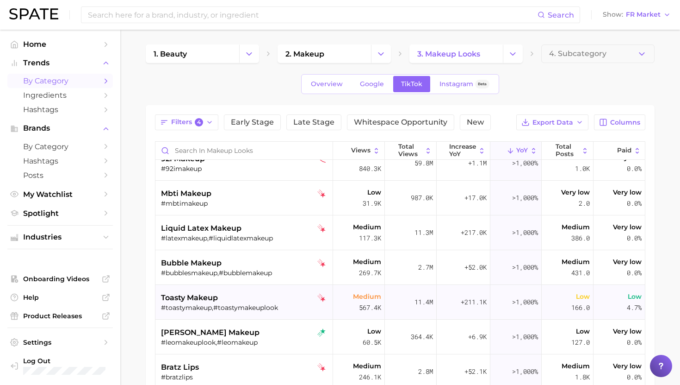
scroll to position [0, 0]
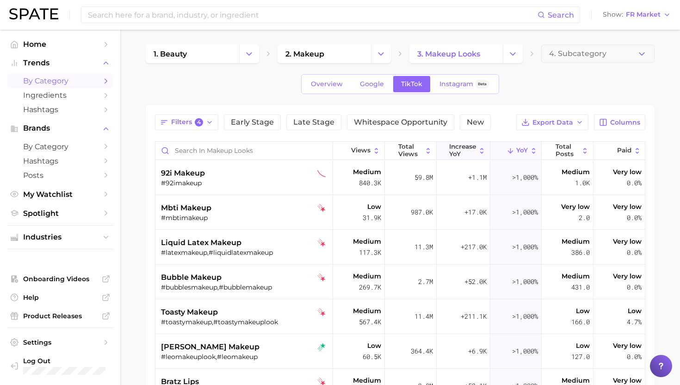
click at [458, 146] on span "increase YoY" at bounding box center [462, 150] width 27 height 14
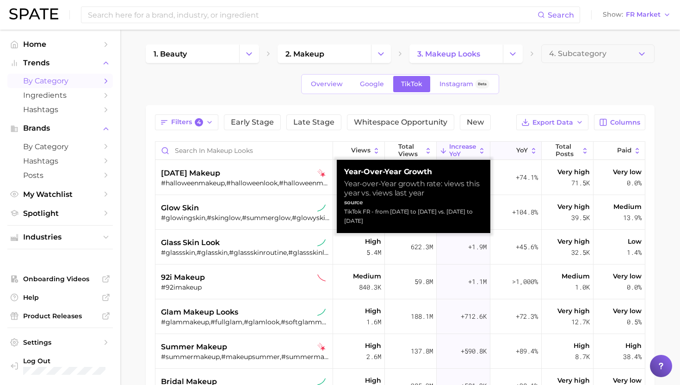
click at [520, 148] on span "YoY" at bounding box center [522, 150] width 12 height 7
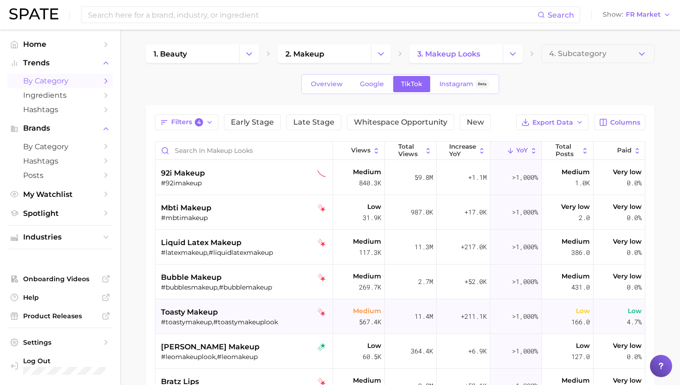
scroll to position [6, 0]
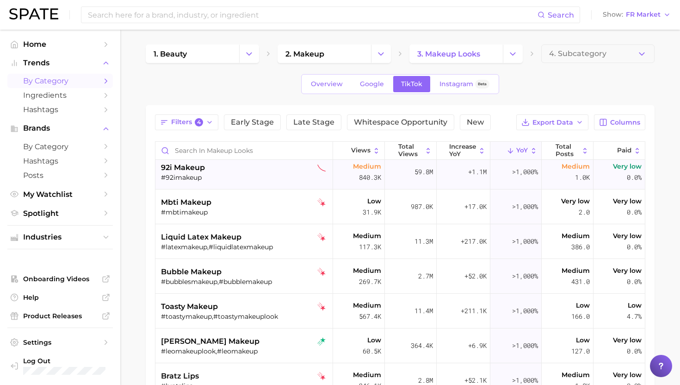
click at [236, 181] on div "#92imakeup" at bounding box center [245, 177] width 168 height 8
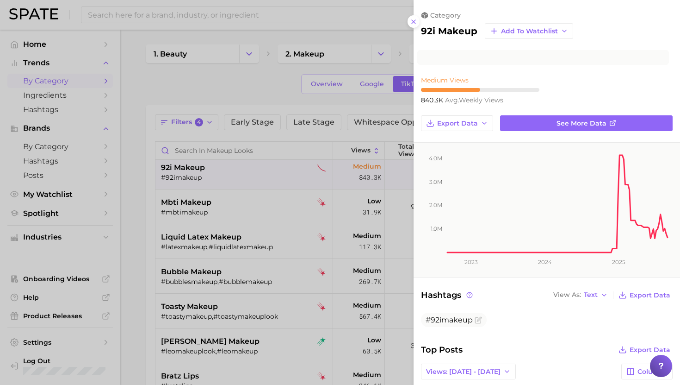
scroll to position [0, 0]
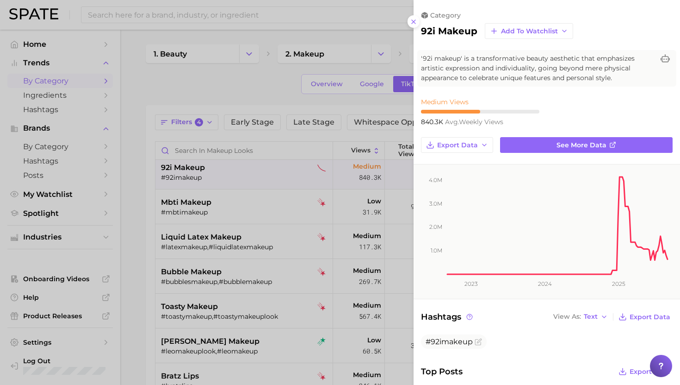
click at [267, 173] on div at bounding box center [340, 192] width 680 height 385
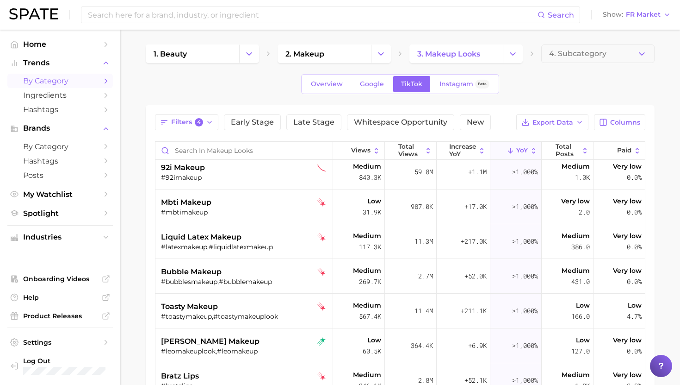
click at [267, 173] on div "#92imakeup" at bounding box center [245, 177] width 168 height 8
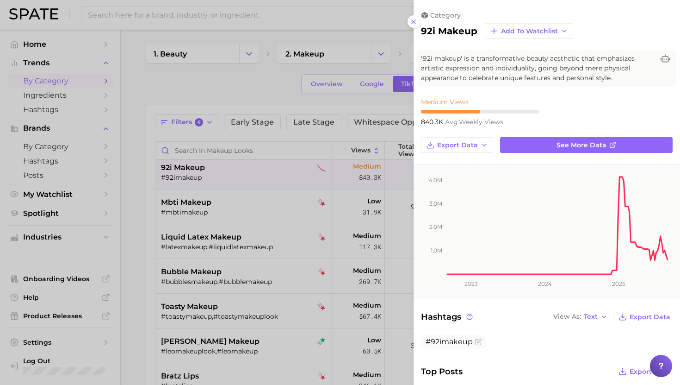
scroll to position [72, 0]
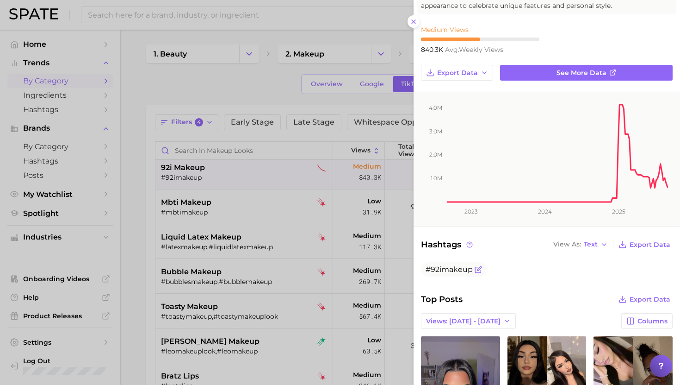
click at [455, 271] on span "#92imakeup" at bounding box center [449, 269] width 47 height 9
copy div "#92imakeup"
click at [321, 213] on div at bounding box center [340, 192] width 680 height 385
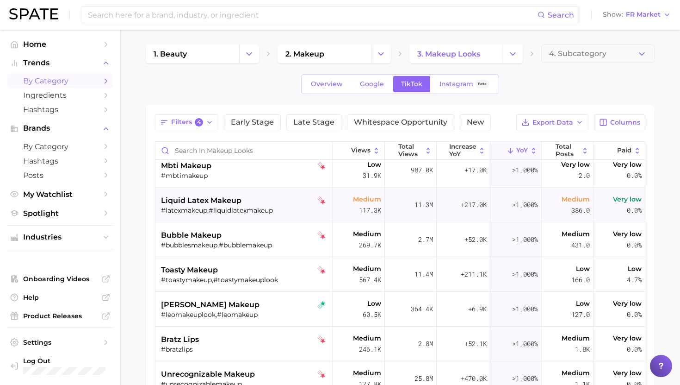
scroll to position [56, 0]
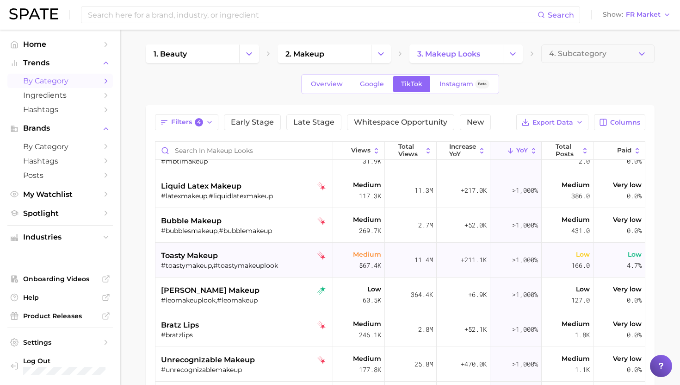
click at [270, 252] on div "toasty makeup" at bounding box center [245, 255] width 168 height 11
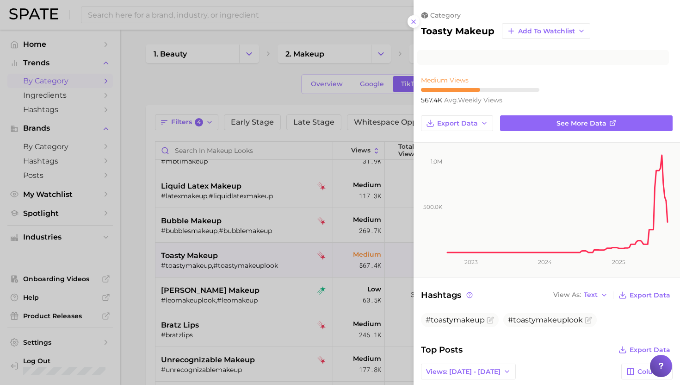
scroll to position [0, 0]
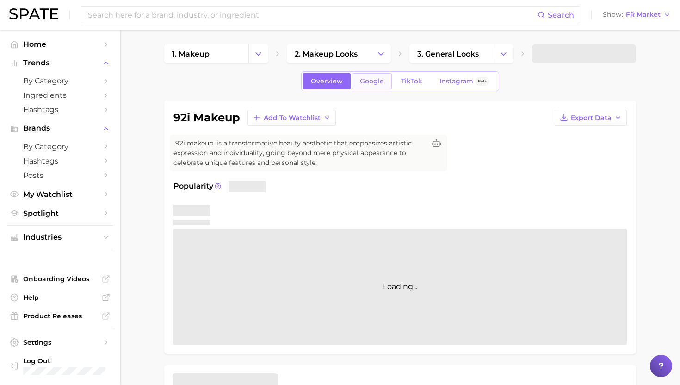
click at [380, 76] on link "Google" at bounding box center [372, 81] width 40 height 16
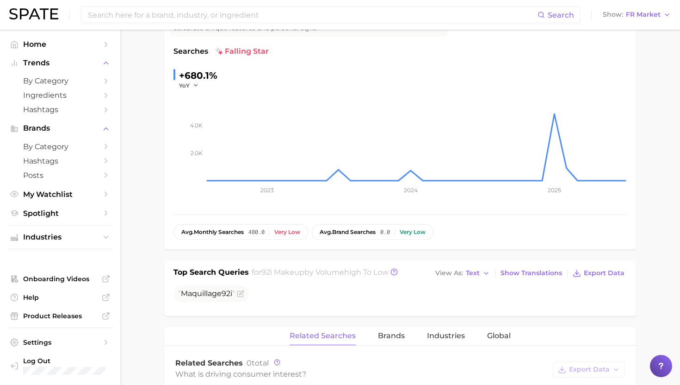
scroll to position [132, 0]
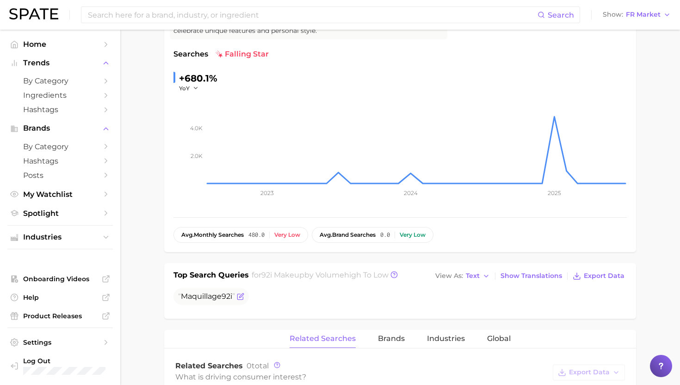
click at [199, 293] on span "Maquillage 92i" at bounding box center [206, 296] width 57 height 9
copy div "Maquillage 92i"
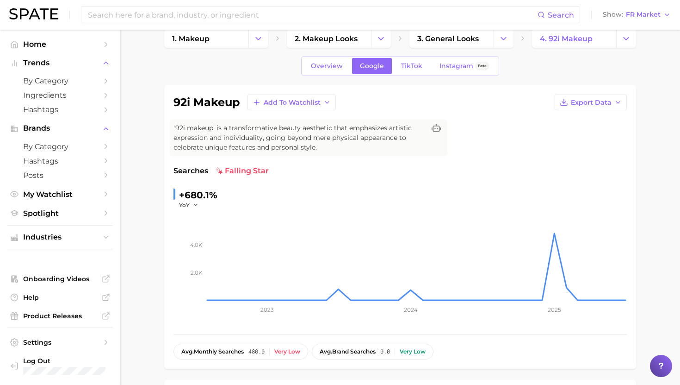
scroll to position [3, 0]
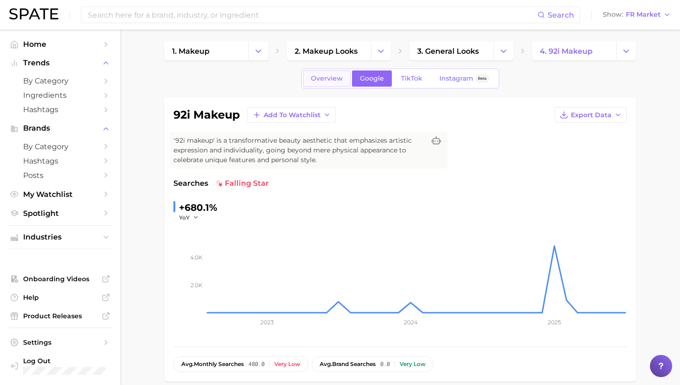
click at [330, 80] on span "Overview" at bounding box center [327, 79] width 32 height 8
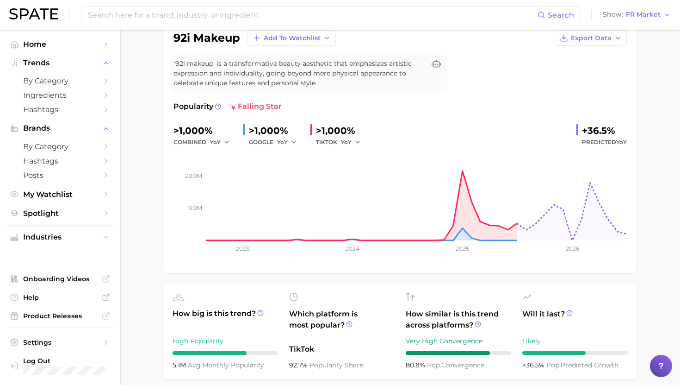
scroll to position [26, 0]
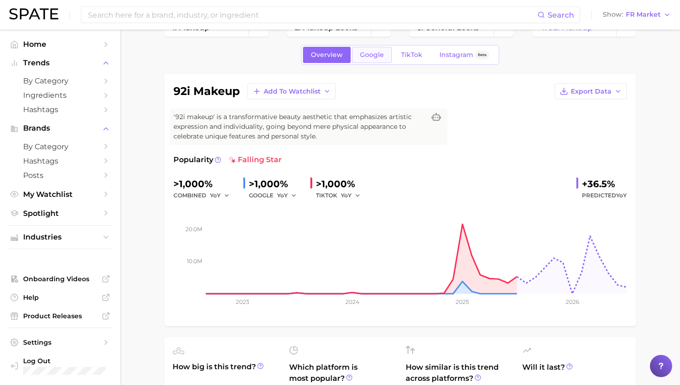
click at [376, 52] on span "Google" at bounding box center [372, 55] width 24 height 8
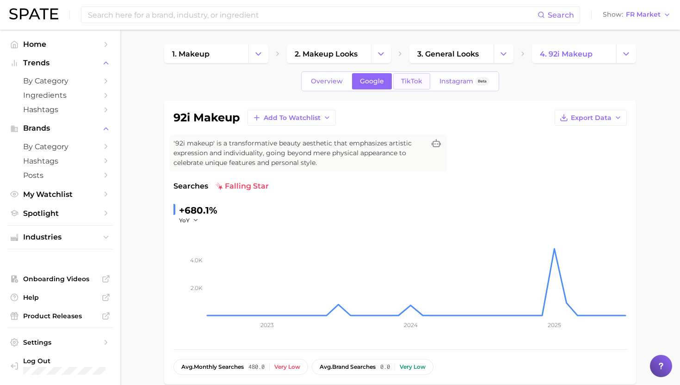
click at [405, 84] on span "TikTok" at bounding box center [411, 81] width 21 height 8
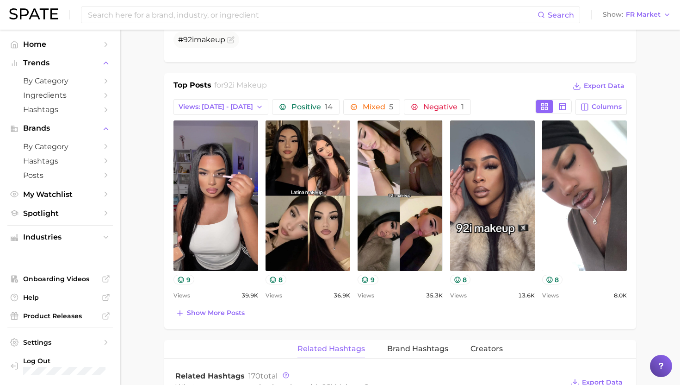
scroll to position [407, 0]
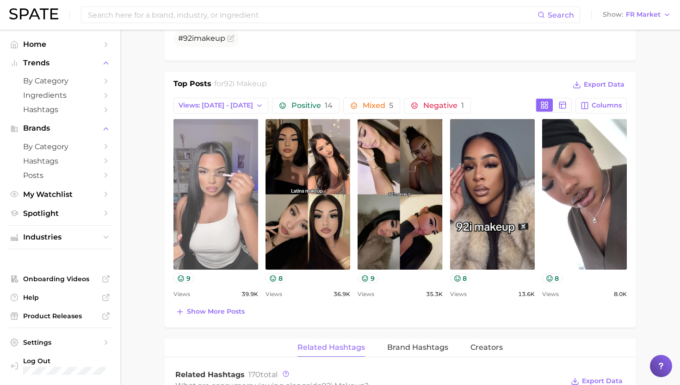
click at [219, 217] on link "view post on TikTok" at bounding box center [216, 194] width 85 height 150
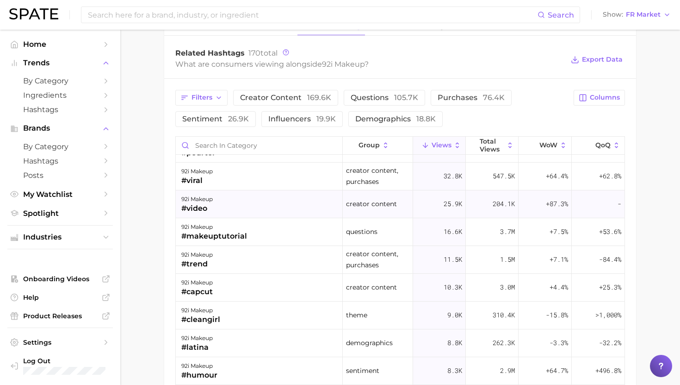
scroll to position [0, 0]
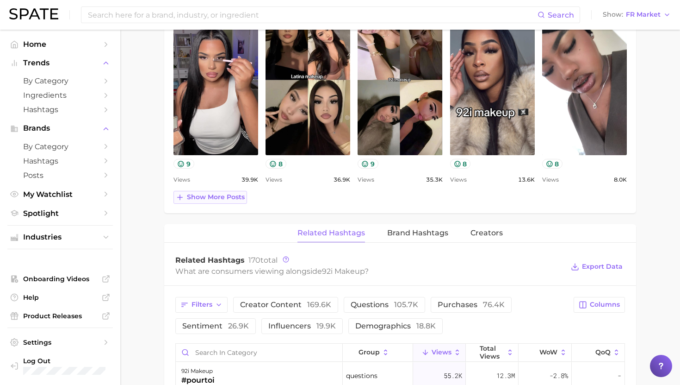
click at [233, 193] on span "Show more posts" at bounding box center [216, 197] width 58 height 8
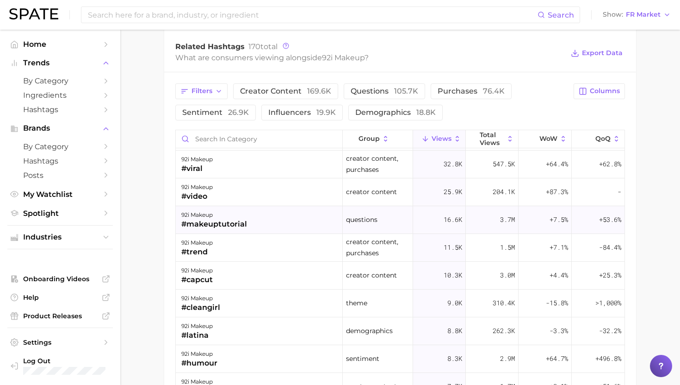
scroll to position [25, 0]
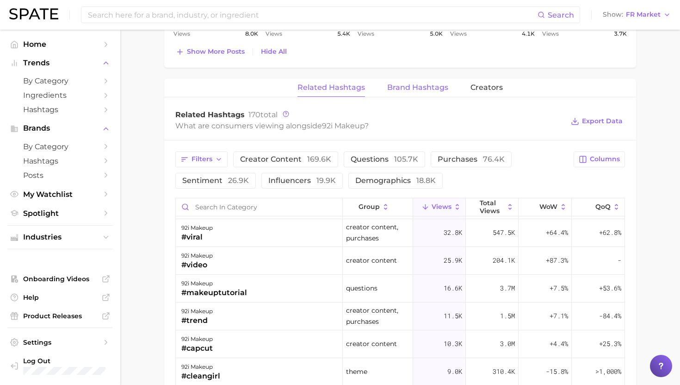
click at [427, 95] on button "Brand Hashtags" at bounding box center [417, 88] width 61 height 18
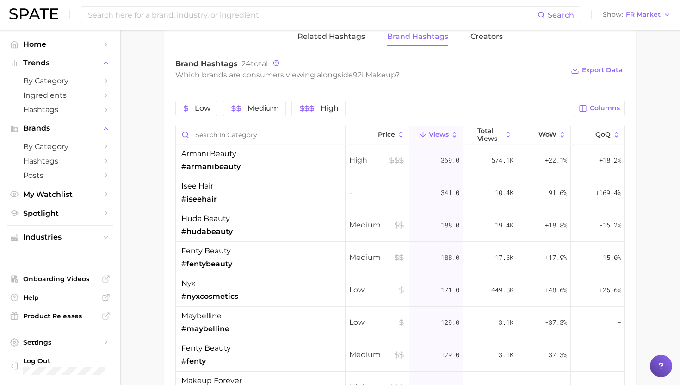
scroll to position [914, 0]
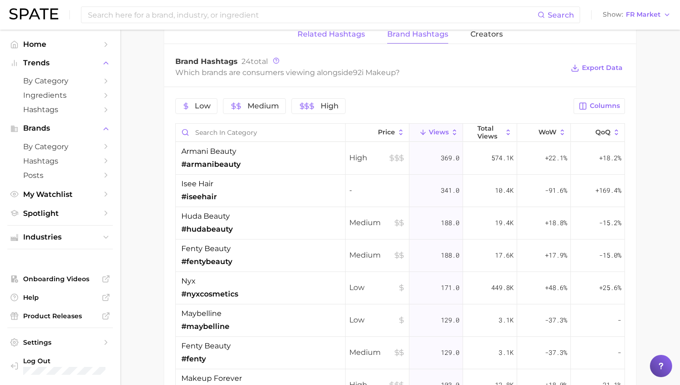
click at [354, 32] on span "Related Hashtags" at bounding box center [332, 34] width 68 height 8
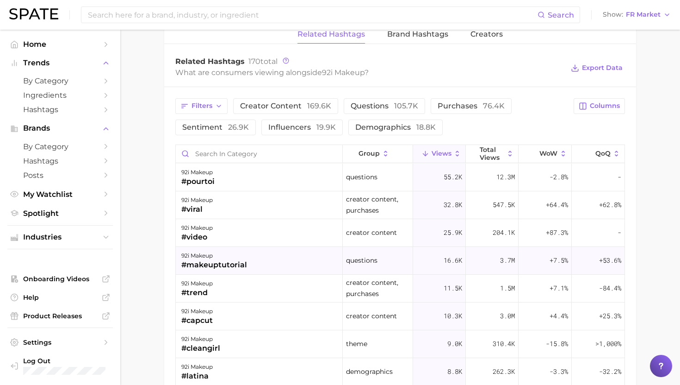
click at [267, 254] on div "92i makeup #makeuptutorial" at bounding box center [259, 261] width 167 height 28
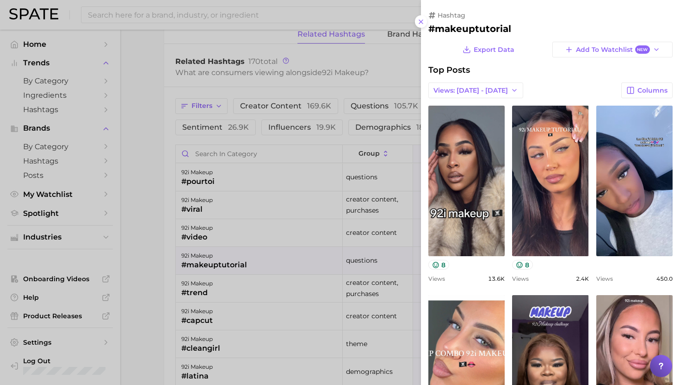
scroll to position [0, 0]
click at [263, 253] on div at bounding box center [340, 192] width 680 height 385
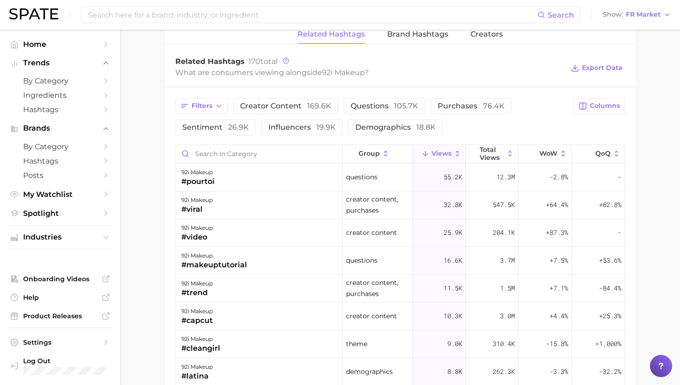
click at [263, 253] on div "92i makeup #makeuptutorial" at bounding box center [259, 261] width 167 height 28
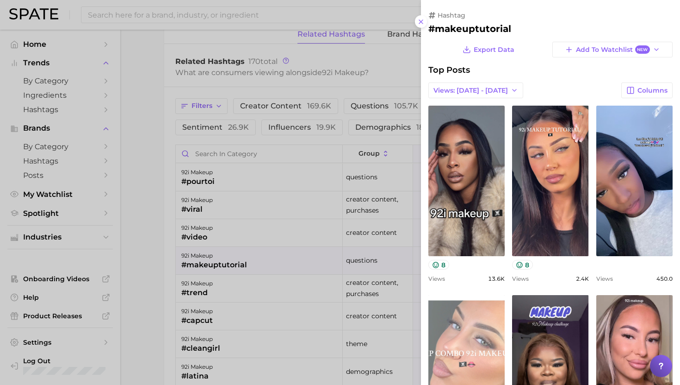
click at [460, 320] on link "view post on TikTok" at bounding box center [467, 370] width 76 height 150
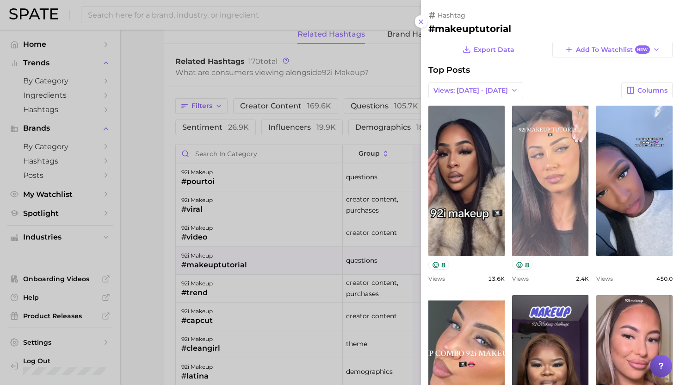
click at [558, 151] on link "view post on TikTok" at bounding box center [550, 181] width 76 height 150
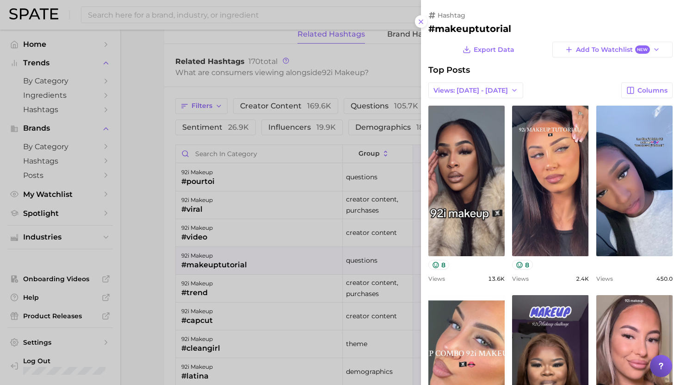
click at [313, 219] on div at bounding box center [340, 192] width 680 height 385
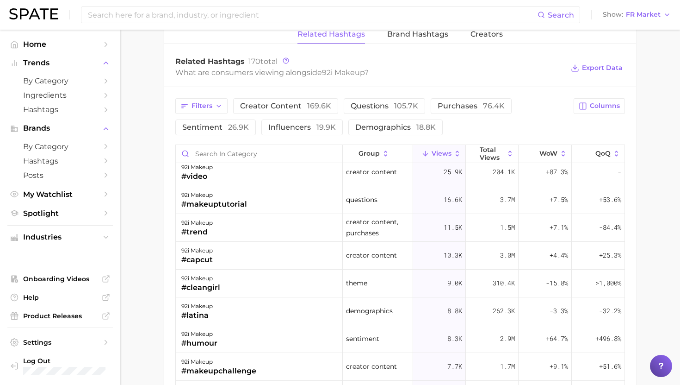
scroll to position [75, 0]
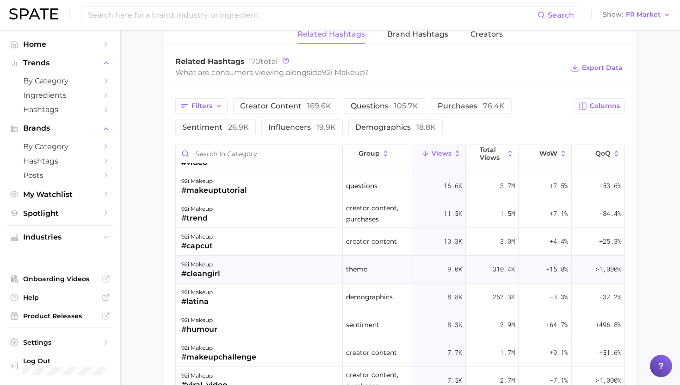
click at [270, 266] on div "92i makeup #cleangirl" at bounding box center [259, 269] width 167 height 28
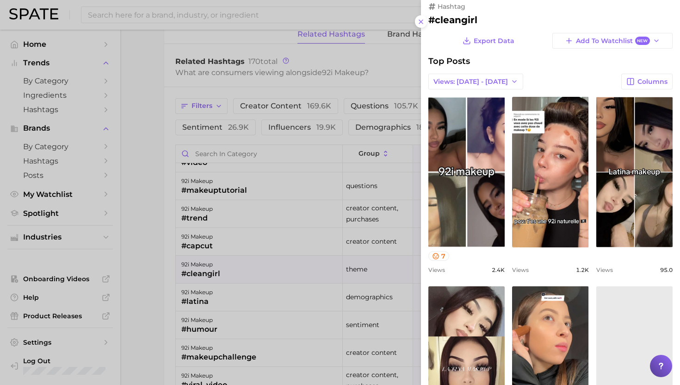
scroll to position [9, 0]
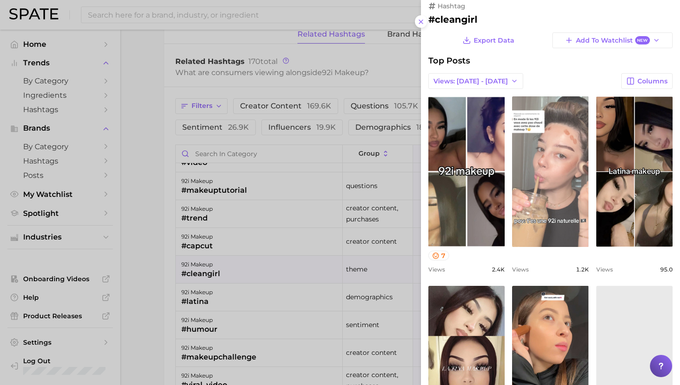
click at [536, 210] on link "view post on TikTok" at bounding box center [550, 171] width 76 height 150
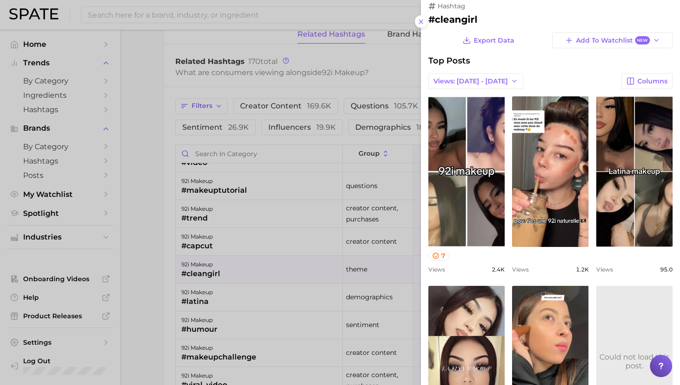
click at [318, 296] on div at bounding box center [340, 192] width 680 height 385
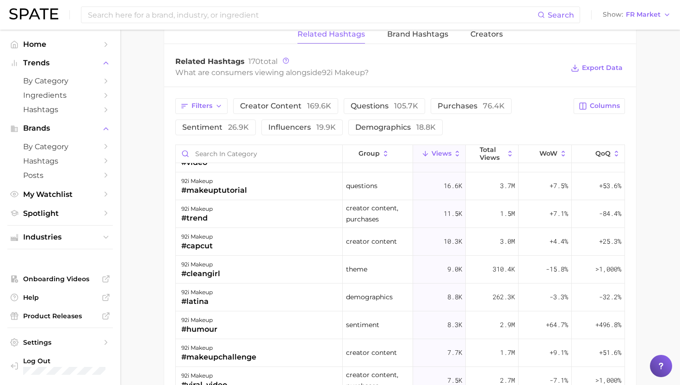
click at [305, 288] on div "92i makeup #latina" at bounding box center [259, 297] width 167 height 28
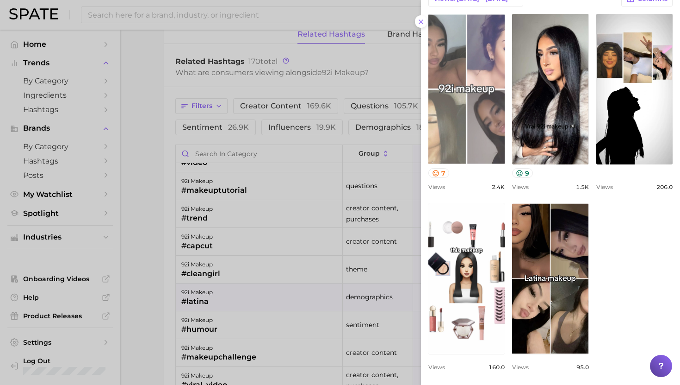
scroll to position [95, 0]
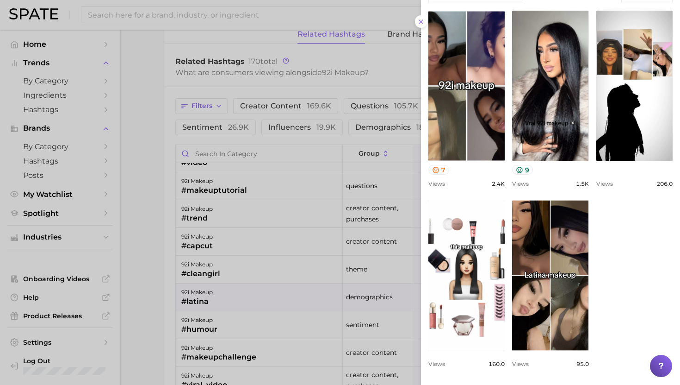
click at [315, 259] on div at bounding box center [340, 192] width 680 height 385
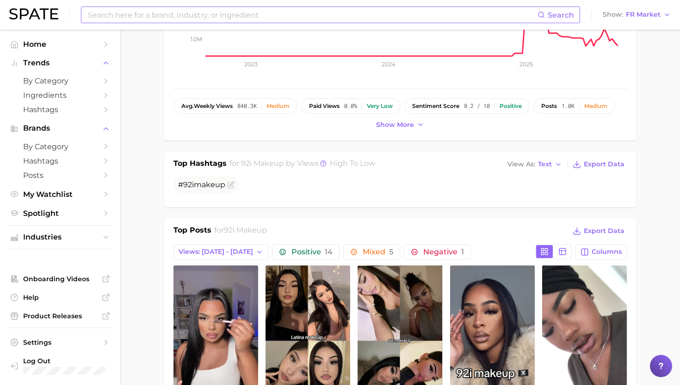
scroll to position [0, 0]
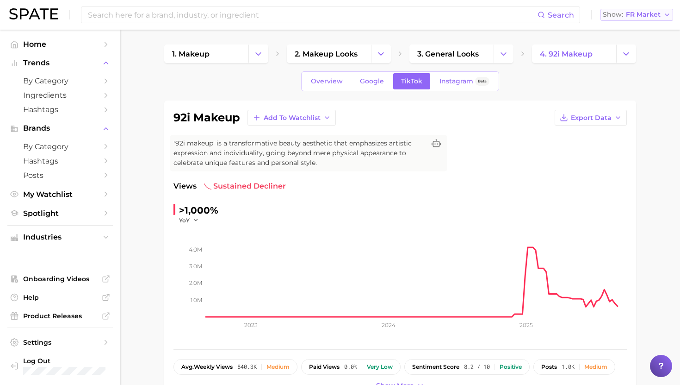
click at [645, 12] on span "FR Market" at bounding box center [643, 14] width 35 height 5
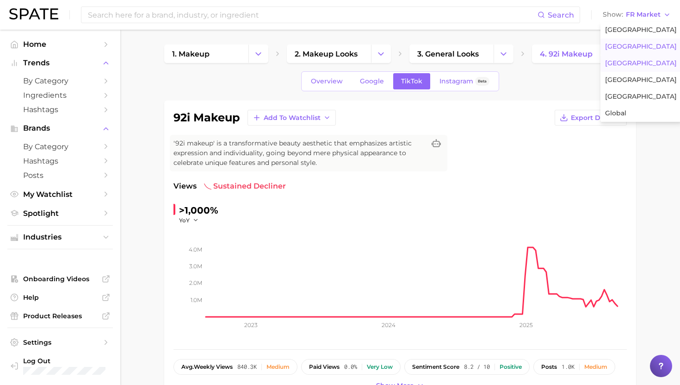
click at [628, 47] on span "[GEOGRAPHIC_DATA]" at bounding box center [641, 47] width 72 height 8
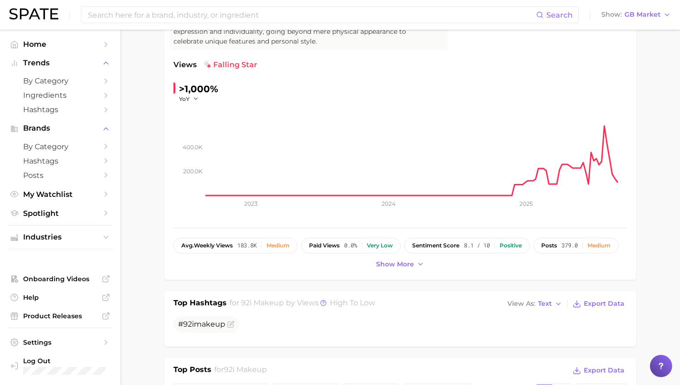
scroll to position [66, 0]
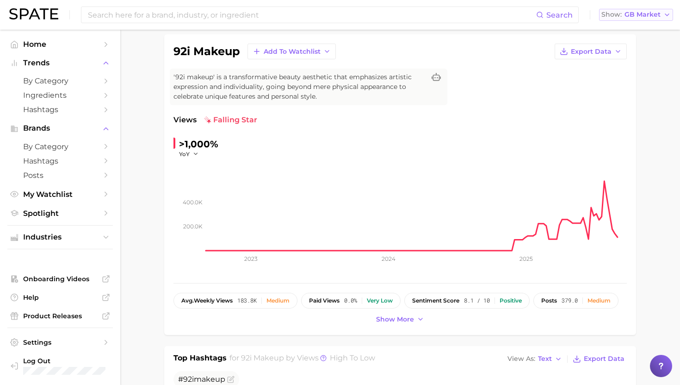
drag, startPoint x: 635, startPoint y: 12, endPoint x: 635, endPoint y: 18, distance: 6.0
click at [635, 12] on span "GB Market" at bounding box center [643, 14] width 36 height 5
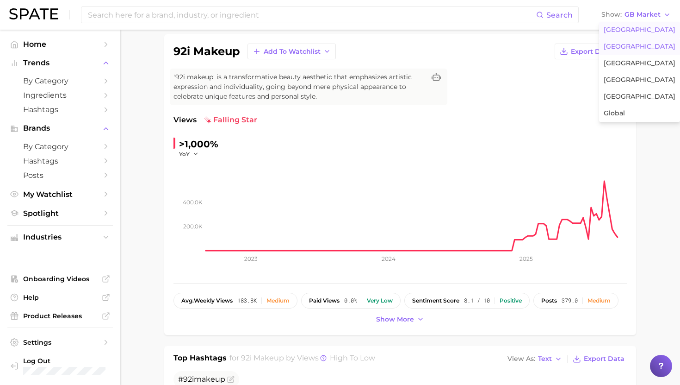
click at [625, 31] on span "[GEOGRAPHIC_DATA]" at bounding box center [640, 30] width 72 height 8
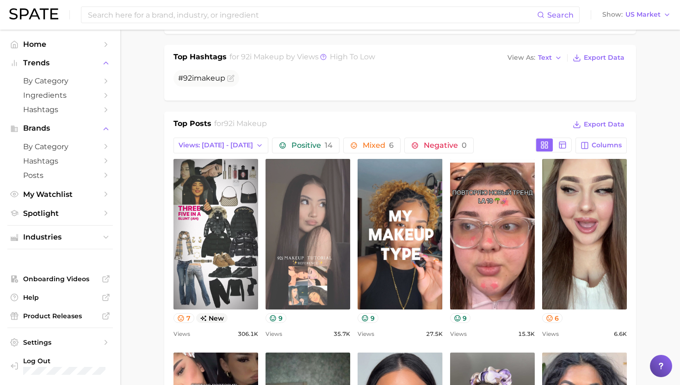
click at [316, 280] on link "view post on TikTok" at bounding box center [308, 234] width 85 height 150
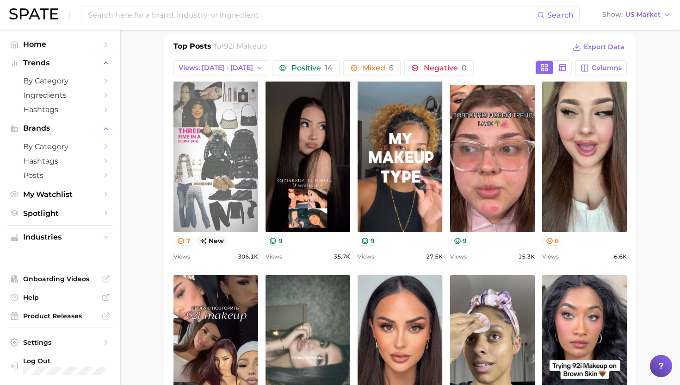
click at [236, 180] on link "view post on TikTok" at bounding box center [216, 156] width 85 height 150
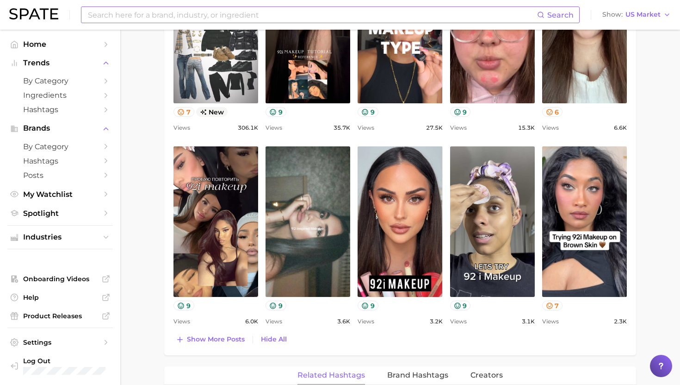
scroll to position [578, 0]
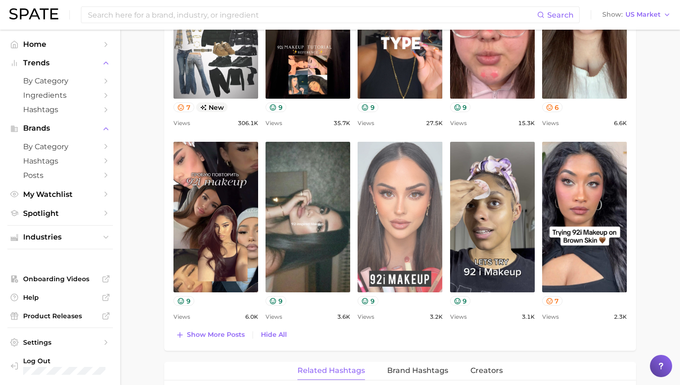
click at [414, 218] on link "view post on TikTok" at bounding box center [400, 217] width 85 height 150
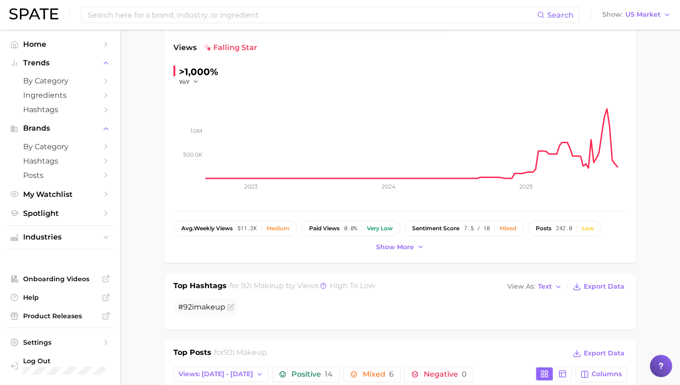
scroll to position [59, 0]
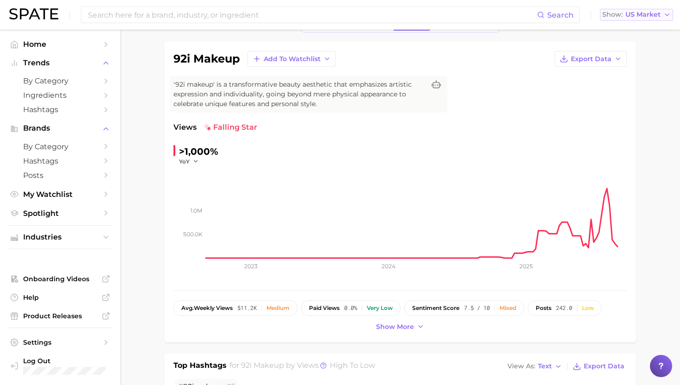
click at [654, 17] on span "US Market" at bounding box center [643, 14] width 35 height 5
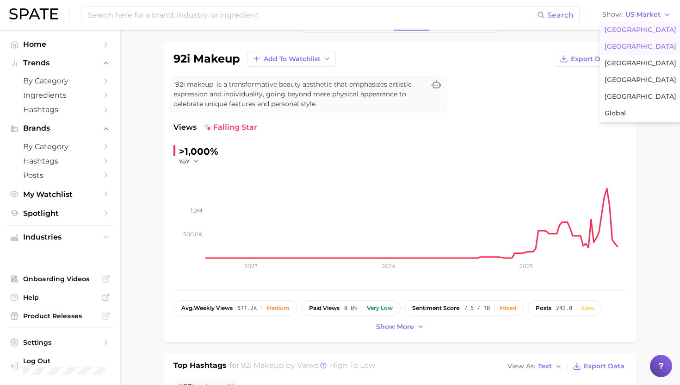
click at [625, 45] on span "[GEOGRAPHIC_DATA]" at bounding box center [641, 47] width 72 height 8
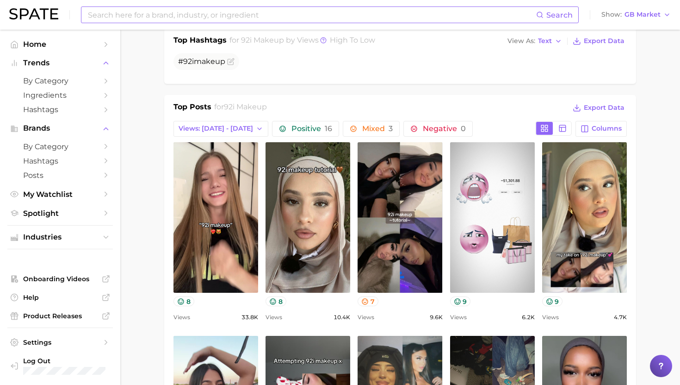
scroll to position [385, 0]
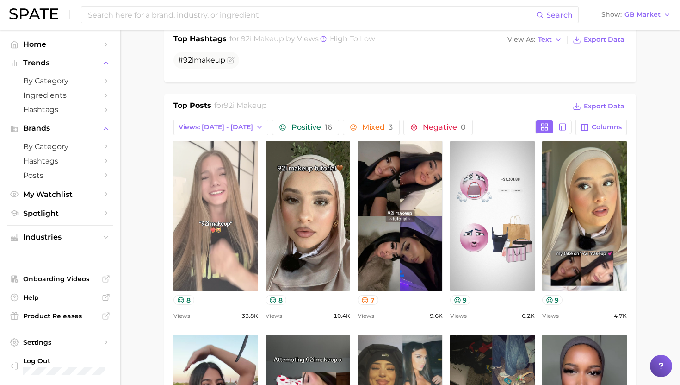
click at [236, 213] on link "view post on TikTok" at bounding box center [216, 216] width 85 height 150
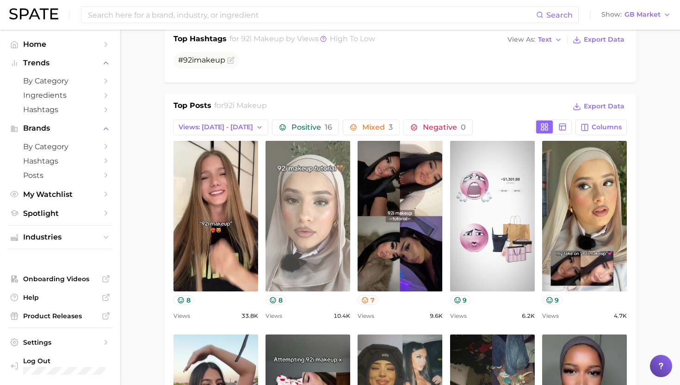
click at [324, 207] on link "view post on TikTok" at bounding box center [308, 216] width 85 height 150
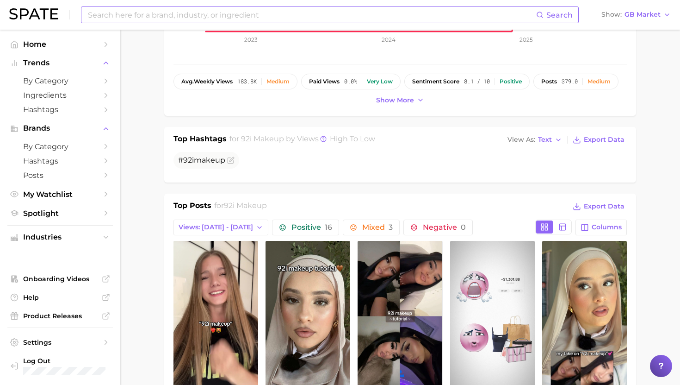
scroll to position [0, 0]
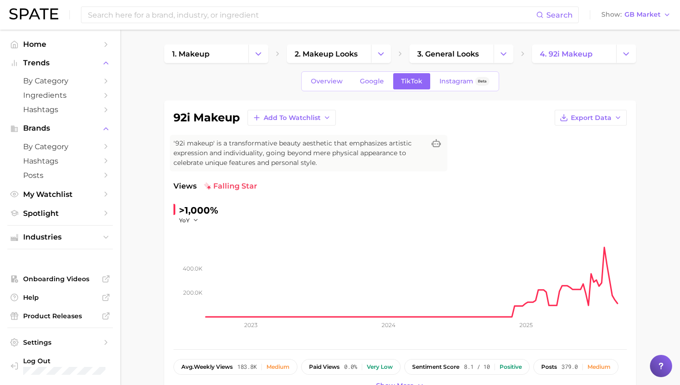
click at [330, 6] on div "Search Show GB Market" at bounding box center [340, 15] width 662 height 30
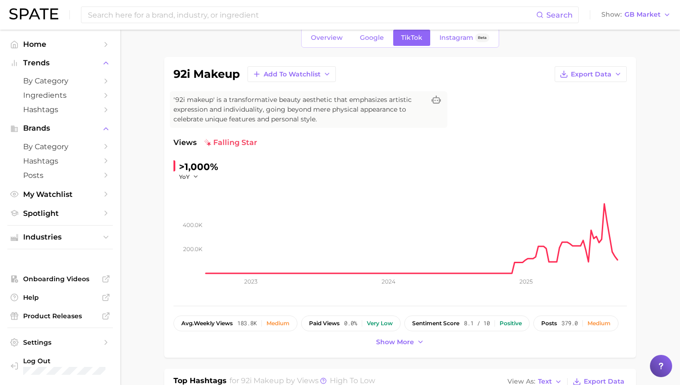
scroll to position [174, 0]
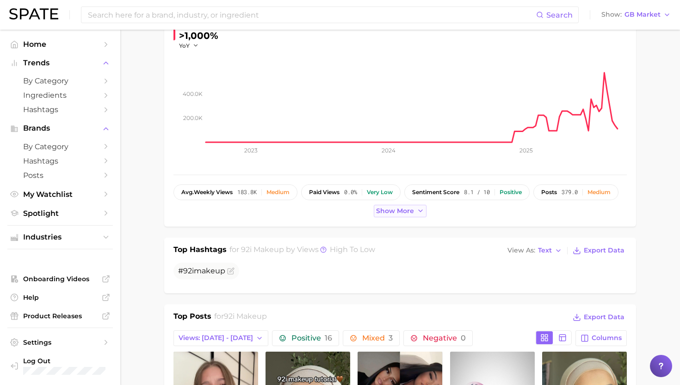
click at [398, 210] on span "Show more" at bounding box center [395, 211] width 38 height 8
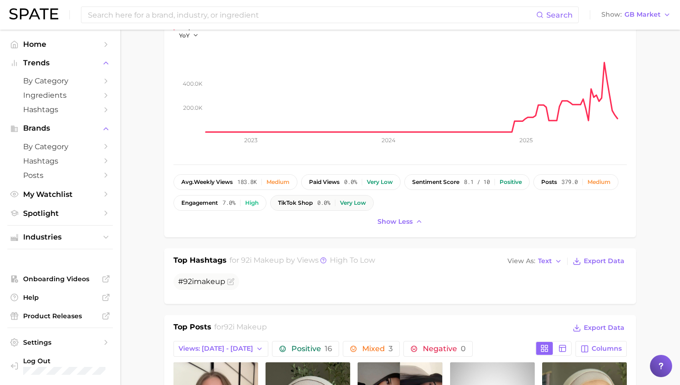
scroll to position [187, 0]
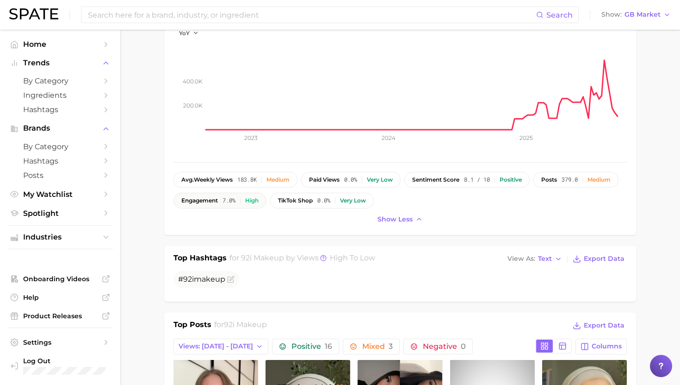
click at [267, 204] on button "engagement 7.0% High" at bounding box center [220, 201] width 93 height 16
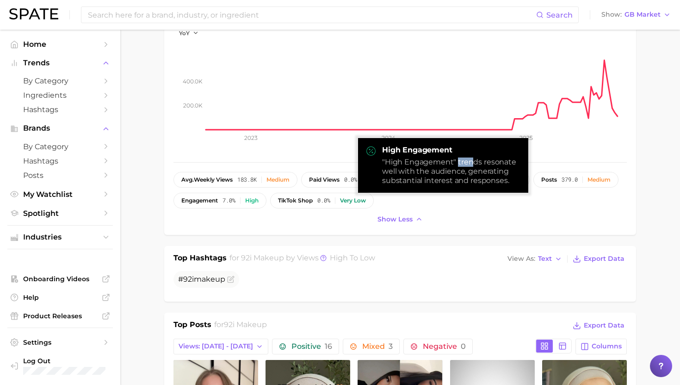
drag, startPoint x: 458, startPoint y: 161, endPoint x: 472, endPoint y: 166, distance: 14.8
click at [472, 166] on div ""High Engagement" trends resonate well with the audience, generating substantia…" at bounding box center [451, 171] width 139 height 28
click at [486, 161] on div ""High Engagement" trends resonate well with the audience, generating substantia…" at bounding box center [451, 171] width 139 height 28
drag, startPoint x: 485, startPoint y: 162, endPoint x: 510, endPoint y: 181, distance: 32.0
click at [510, 181] on div ""High Engagement" trends resonate well with the audience, generating substantia…" at bounding box center [451, 171] width 139 height 28
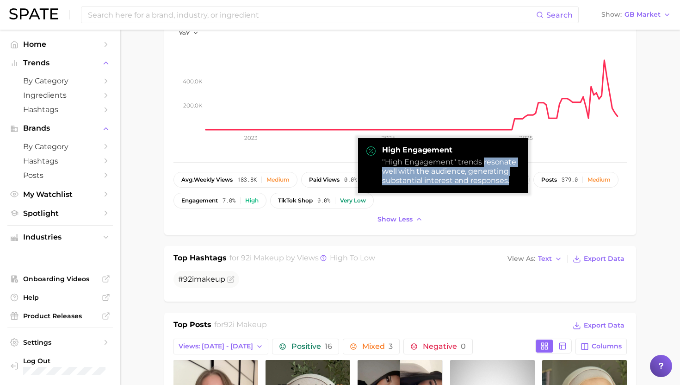
drag, startPoint x: 510, startPoint y: 181, endPoint x: 483, endPoint y: 164, distance: 31.8
click at [483, 164] on div ""High Engagement" trends resonate well with the audience, generating substantia…" at bounding box center [451, 171] width 139 height 28
copy div "resonate well with the audience, generating substantial interest and responses."
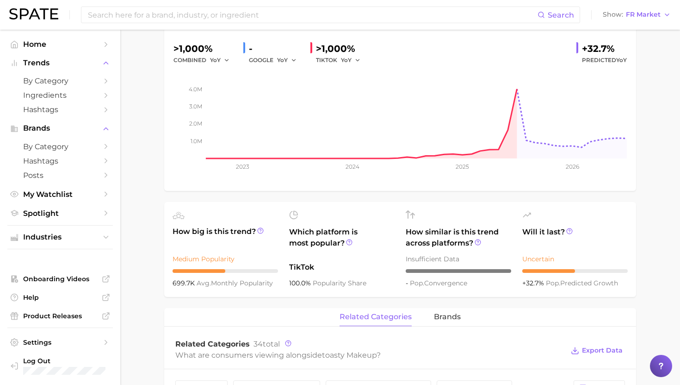
scroll to position [20, 0]
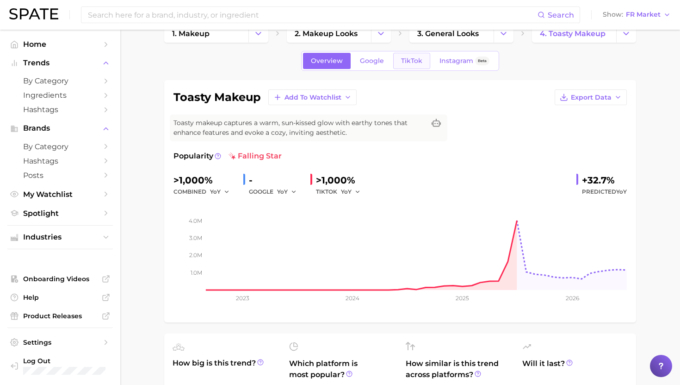
click at [411, 61] on span "TikTok" at bounding box center [411, 61] width 21 height 8
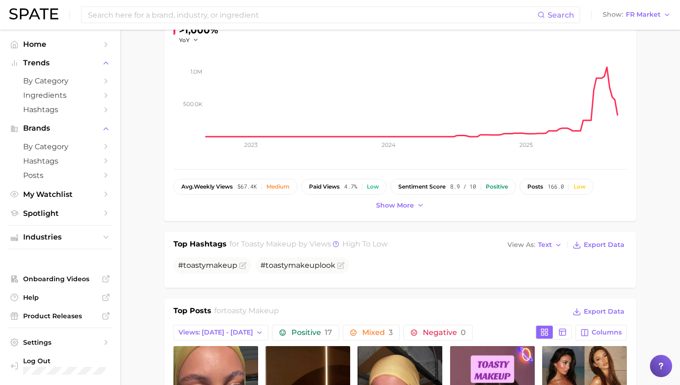
scroll to position [188, 0]
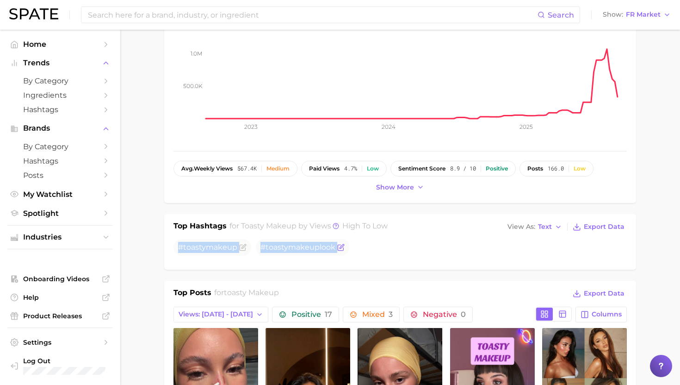
drag, startPoint x: 179, startPoint y: 247, endPoint x: 337, endPoint y: 248, distance: 158.3
click at [337, 248] on ul "# toasty makeup # toasty makeup look" at bounding box center [401, 247] width 454 height 17
copy div "# toasty makeup # toasty makeup look"
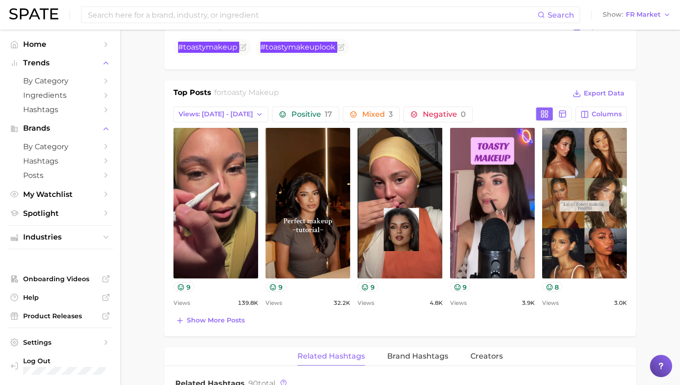
scroll to position [398, 0]
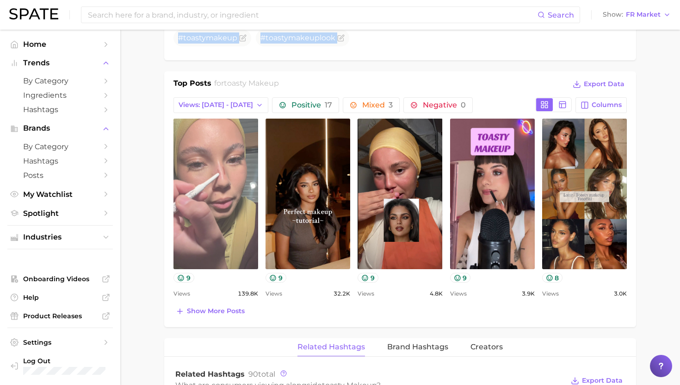
click at [239, 195] on link "view post on TikTok" at bounding box center [216, 193] width 85 height 150
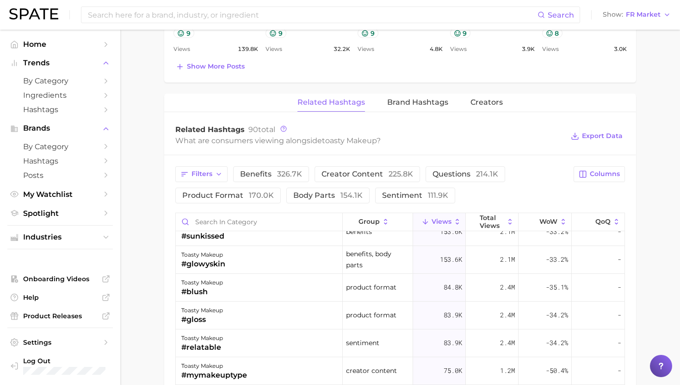
scroll to position [0, 0]
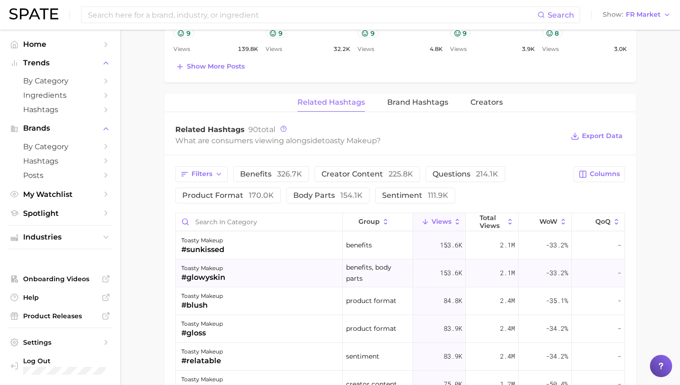
click at [440, 271] on span "153.6k" at bounding box center [451, 272] width 22 height 11
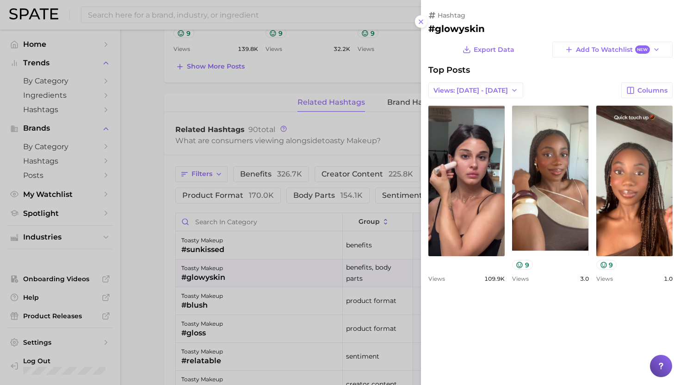
click at [361, 276] on div at bounding box center [340, 192] width 680 height 385
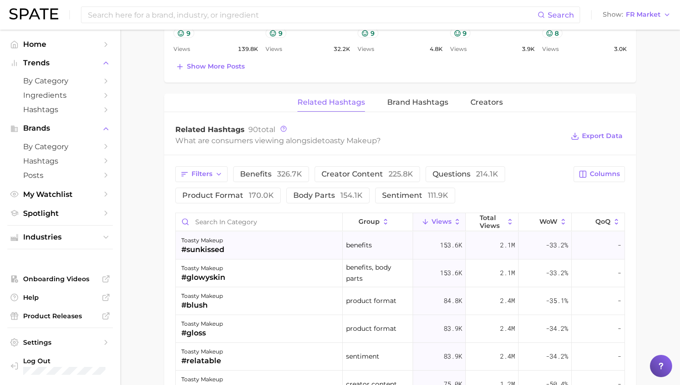
click at [324, 255] on div "toasty makeup #sunkissed" at bounding box center [259, 245] width 167 height 28
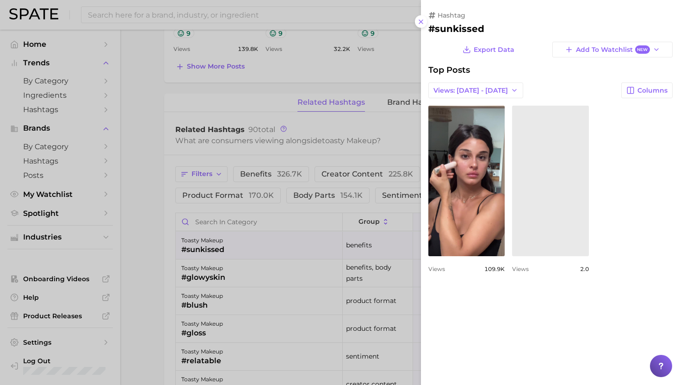
click at [318, 249] on div at bounding box center [340, 192] width 680 height 385
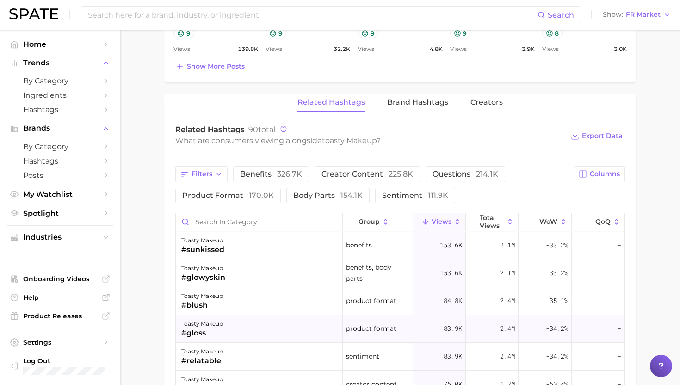
click at [240, 327] on div "toasty makeup #gloss" at bounding box center [259, 329] width 167 height 28
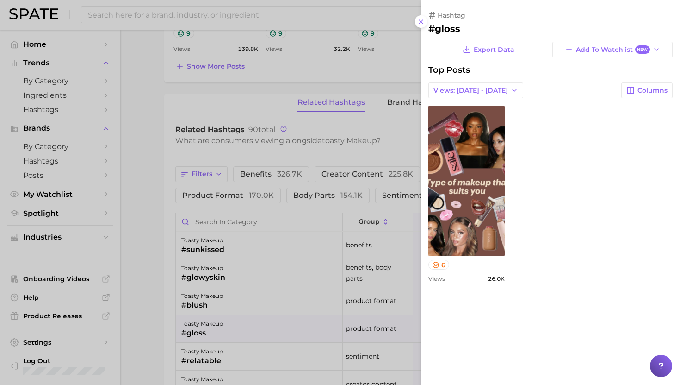
click at [239, 326] on div at bounding box center [340, 192] width 680 height 385
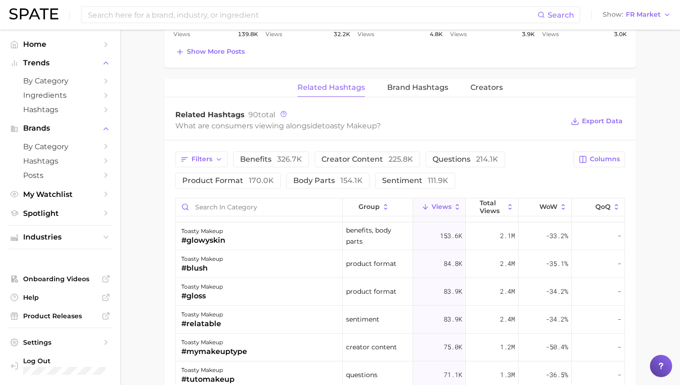
scroll to position [24, 0]
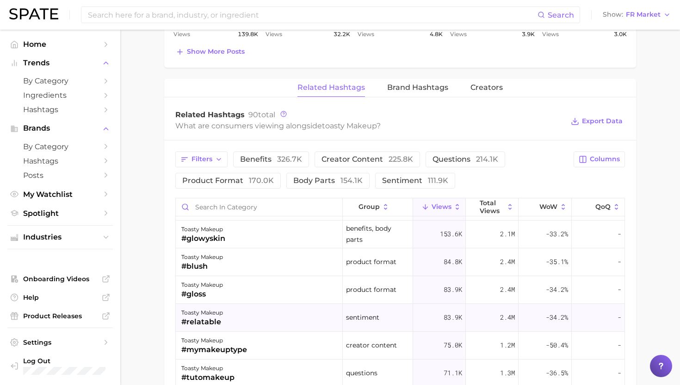
click at [239, 317] on div "toasty makeup #relatable" at bounding box center [259, 318] width 167 height 28
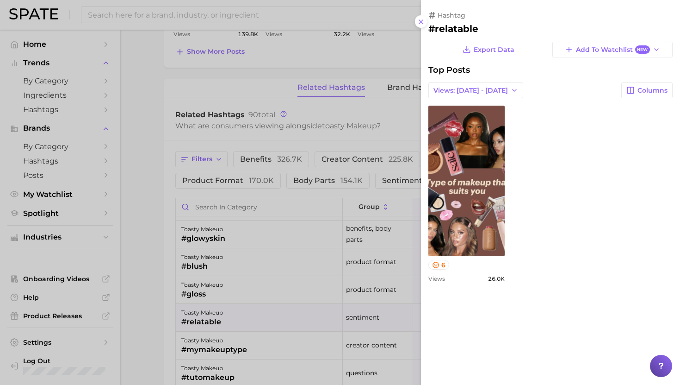
scroll to position [0, 0]
click at [239, 317] on div at bounding box center [340, 192] width 680 height 385
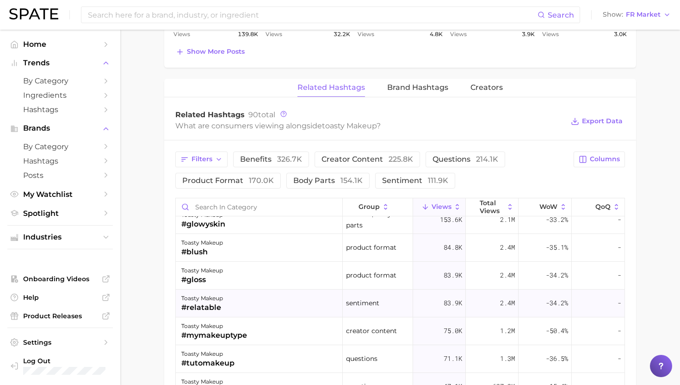
scroll to position [40, 0]
click at [242, 330] on div "#mymakeuptype" at bounding box center [214, 333] width 66 height 11
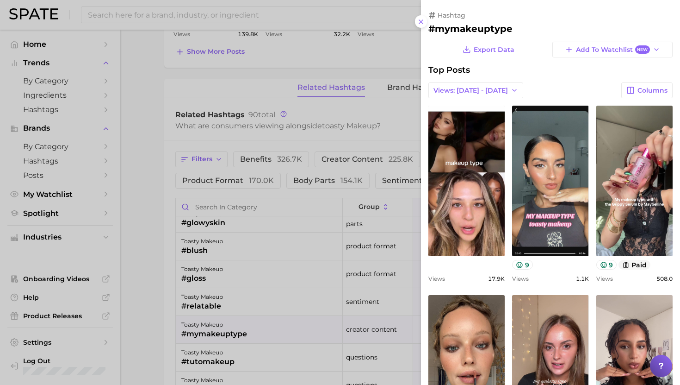
scroll to position [0, 0]
click at [242, 330] on div at bounding box center [340, 192] width 680 height 385
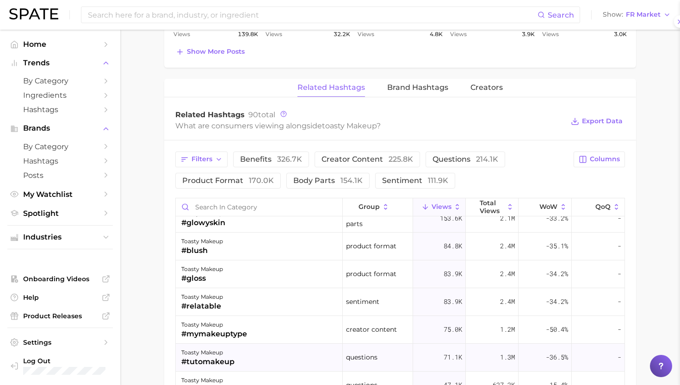
click at [242, 362] on div "toasty makeup #tutomakeup" at bounding box center [259, 357] width 167 height 28
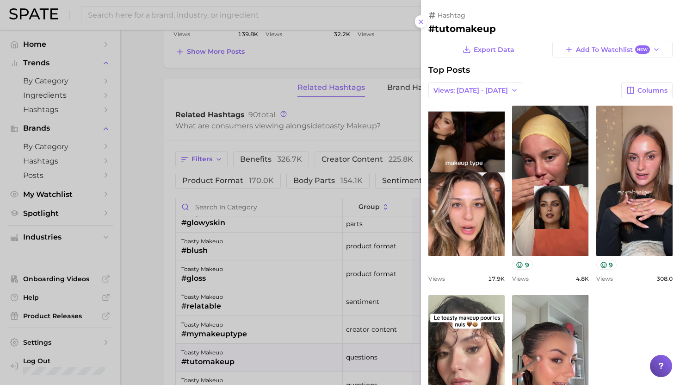
click at [242, 362] on div at bounding box center [340, 192] width 680 height 385
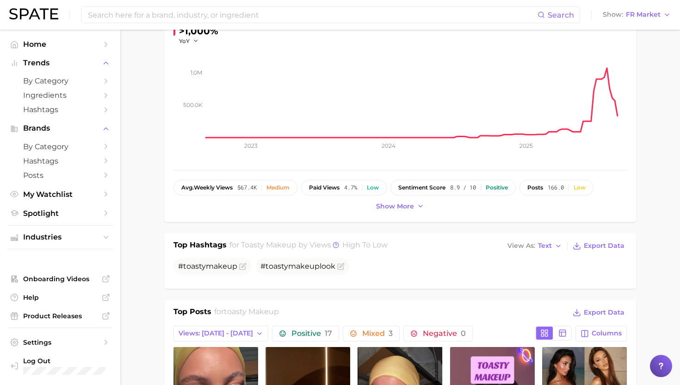
scroll to position [166, 0]
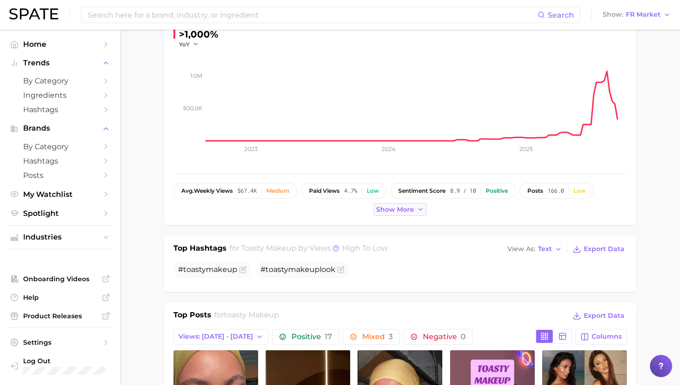
click at [400, 211] on span "Show more" at bounding box center [395, 209] width 38 height 8
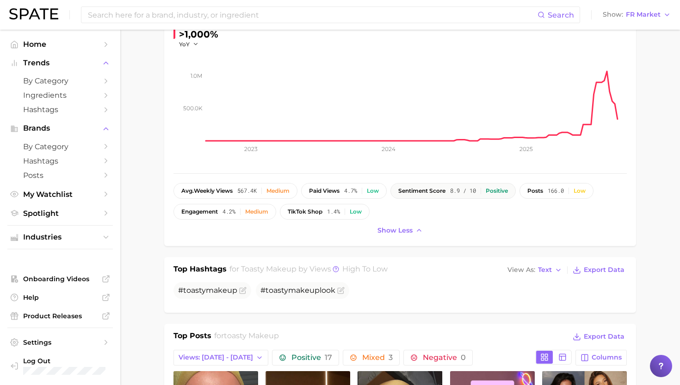
click at [501, 197] on button "sentiment score 8.9 / 10 Positive" at bounding box center [453, 191] width 125 height 16
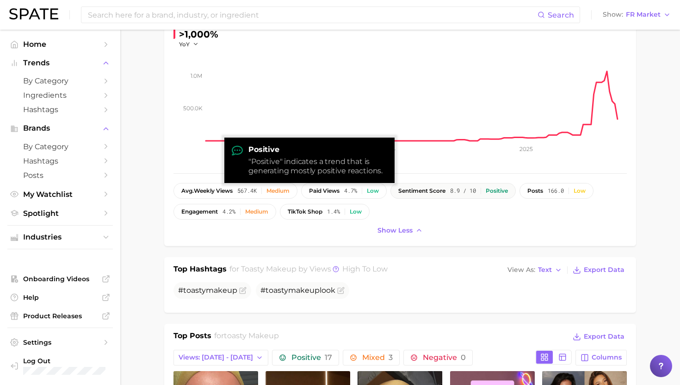
click at [501, 192] on div "Positive" at bounding box center [497, 190] width 22 height 6
click at [319, 162] on div ""Positive" indicates a trend that is generating mostly positive reactions." at bounding box center [318, 166] width 139 height 19
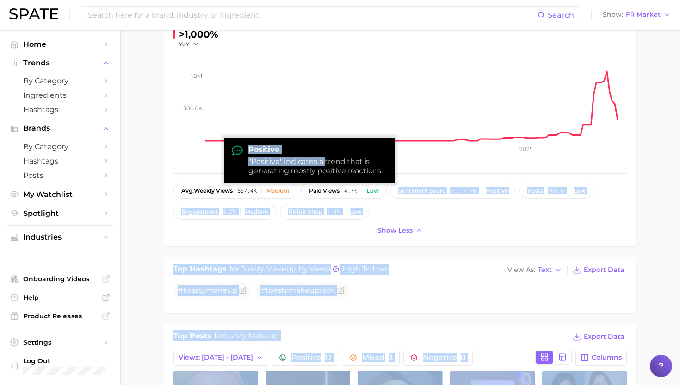
drag, startPoint x: 324, startPoint y: 162, endPoint x: 398, endPoint y: 176, distance: 75.3
click at [399, 176] on body "Search Show FR Market Home Trends by Category Ingredients Hashtags Brands by Ca…" at bounding box center [340, 26] width 680 height 385
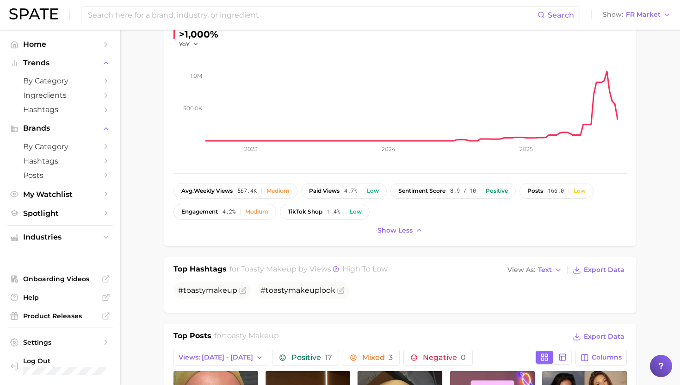
click at [380, 172] on div "toasty makeup Add to Watchlist Export Data Toasty makeup captures a warm, sun-k…" at bounding box center [401, 90] width 454 height 293
click at [504, 190] on div "Positive" at bounding box center [497, 190] width 22 height 6
click at [497, 193] on div "Positive" at bounding box center [497, 190] width 22 height 6
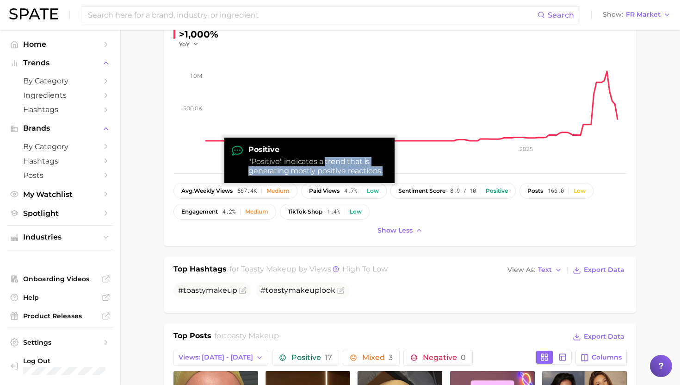
drag, startPoint x: 325, startPoint y: 162, endPoint x: 382, endPoint y: 170, distance: 57.5
click at [382, 170] on div ""Positive" indicates a trend that is generating mostly positive reactions." at bounding box center [318, 166] width 139 height 19
copy div "trend that is generating mostly positive reactions."
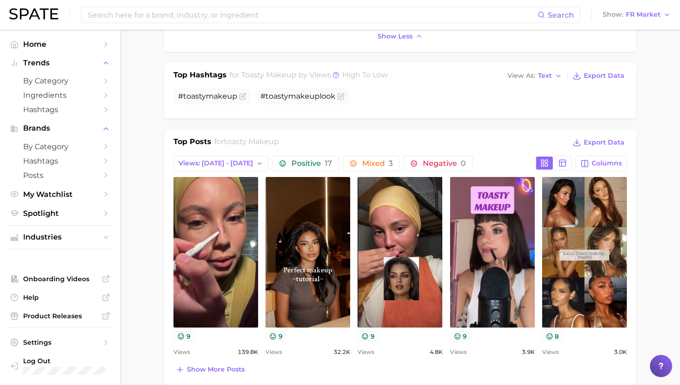
scroll to position [0, 0]
